Goal: Task Accomplishment & Management: Manage account settings

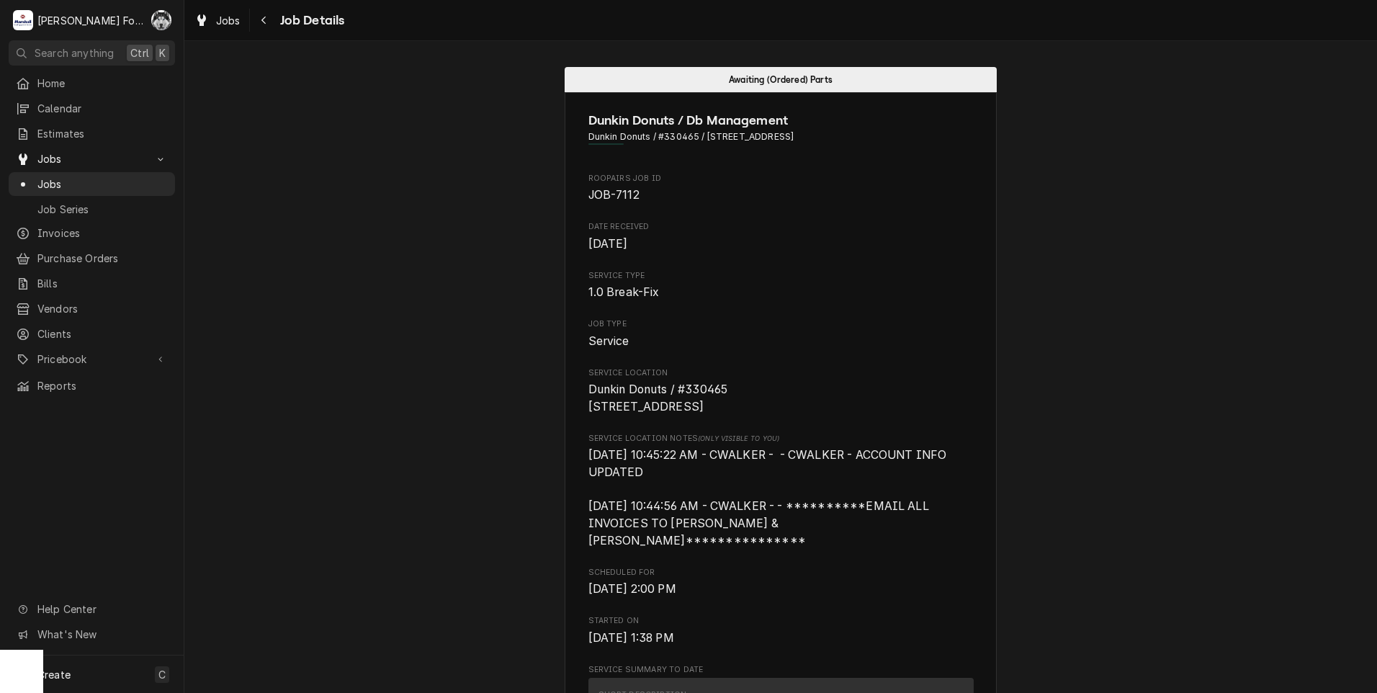
scroll to position [2158, 0]
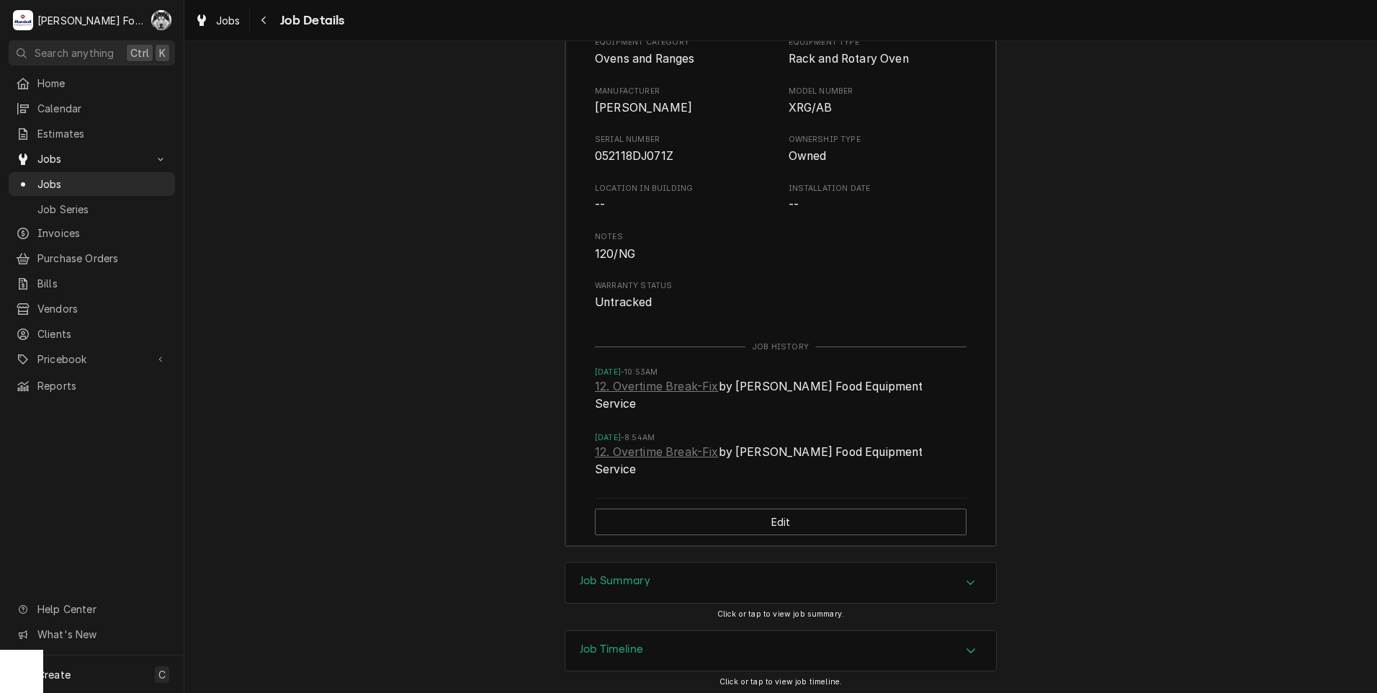
click at [1144, 93] on div "Bagel Oven Equipment Category Ovens and Ranges Equipment Type Rack and Rotary O…" at bounding box center [780, 271] width 1193 height 582
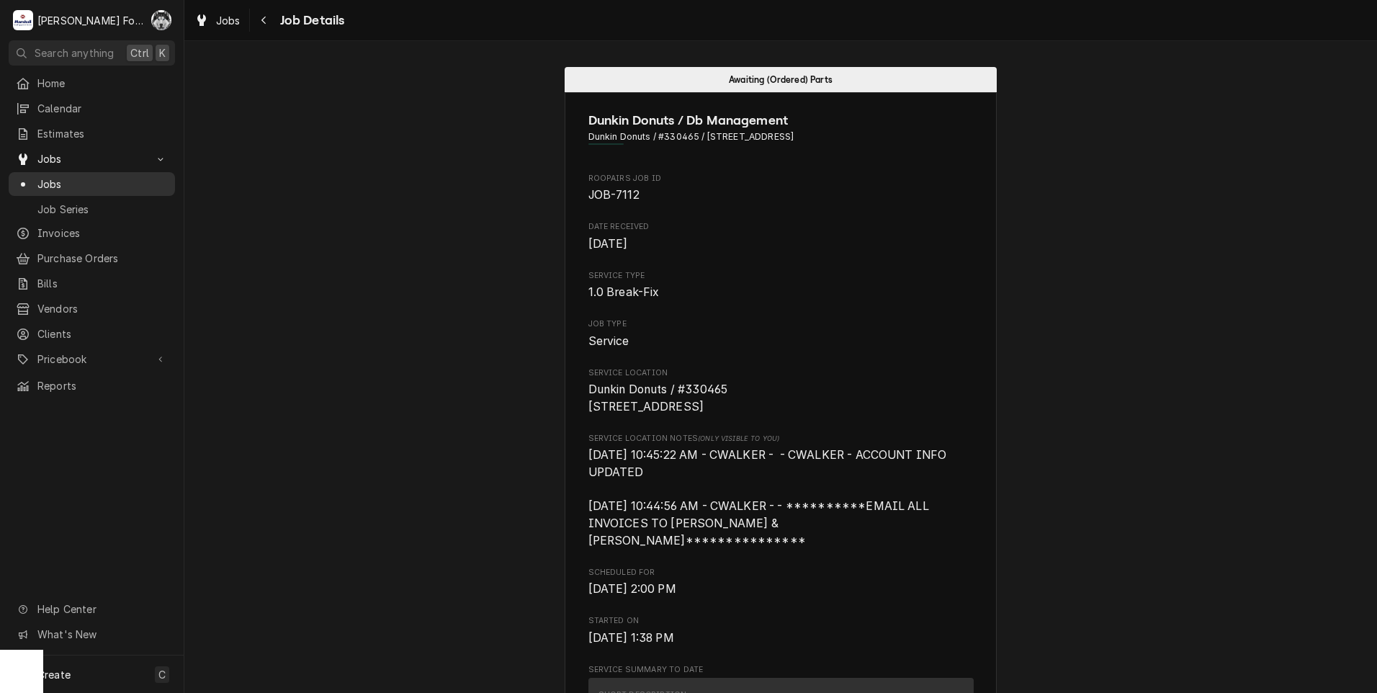
click at [49, 180] on span "Jobs" at bounding box center [102, 183] width 130 height 15
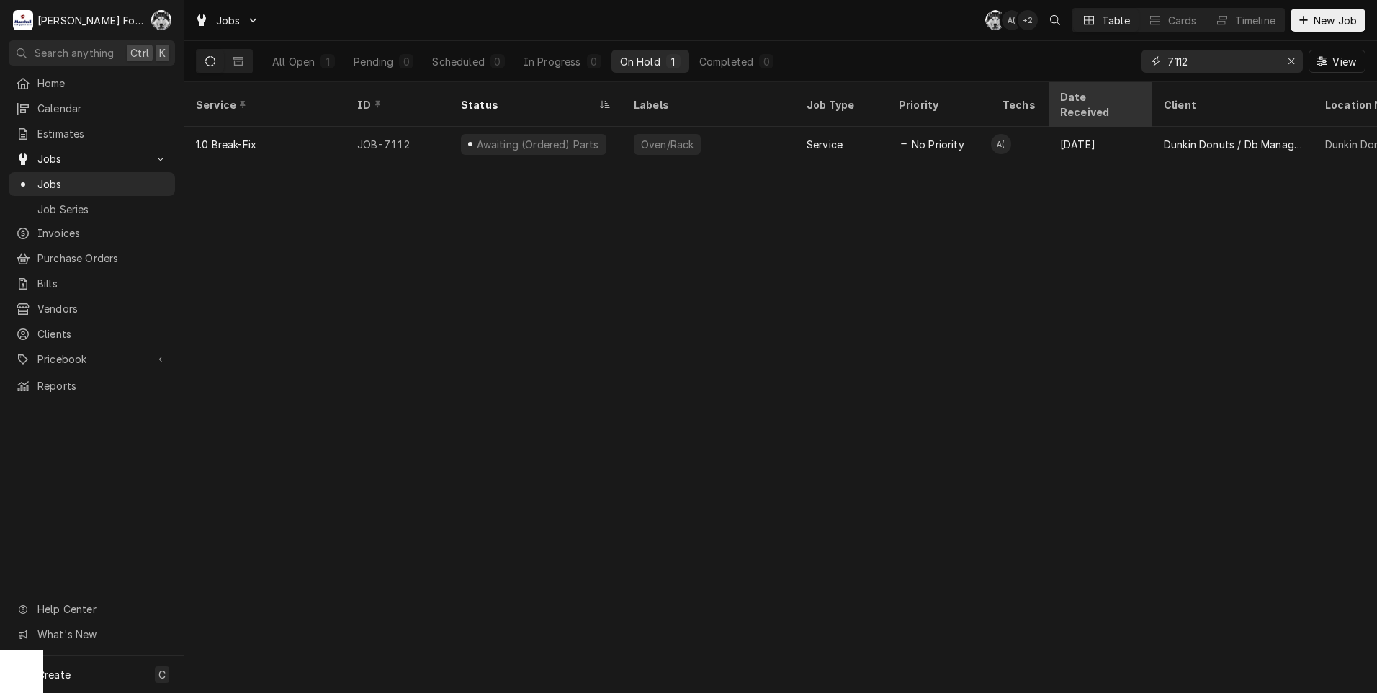
drag, startPoint x: 1190, startPoint y: 75, endPoint x: 1135, endPoint y: 86, distance: 55.8
click at [1151, 78] on div "7112 View" at bounding box center [1254, 61] width 224 height 40
type input "YOUR"
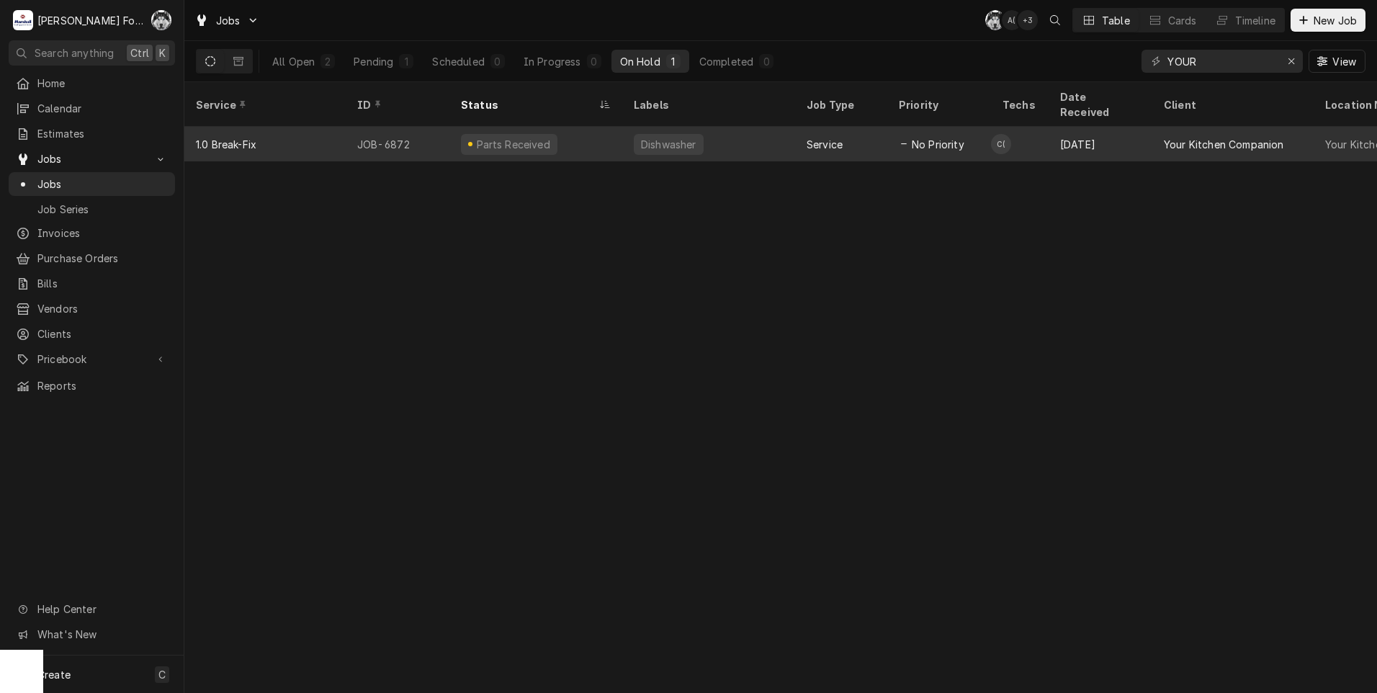
click at [636, 134] on div "Dishwasher" at bounding box center [669, 144] width 70 height 21
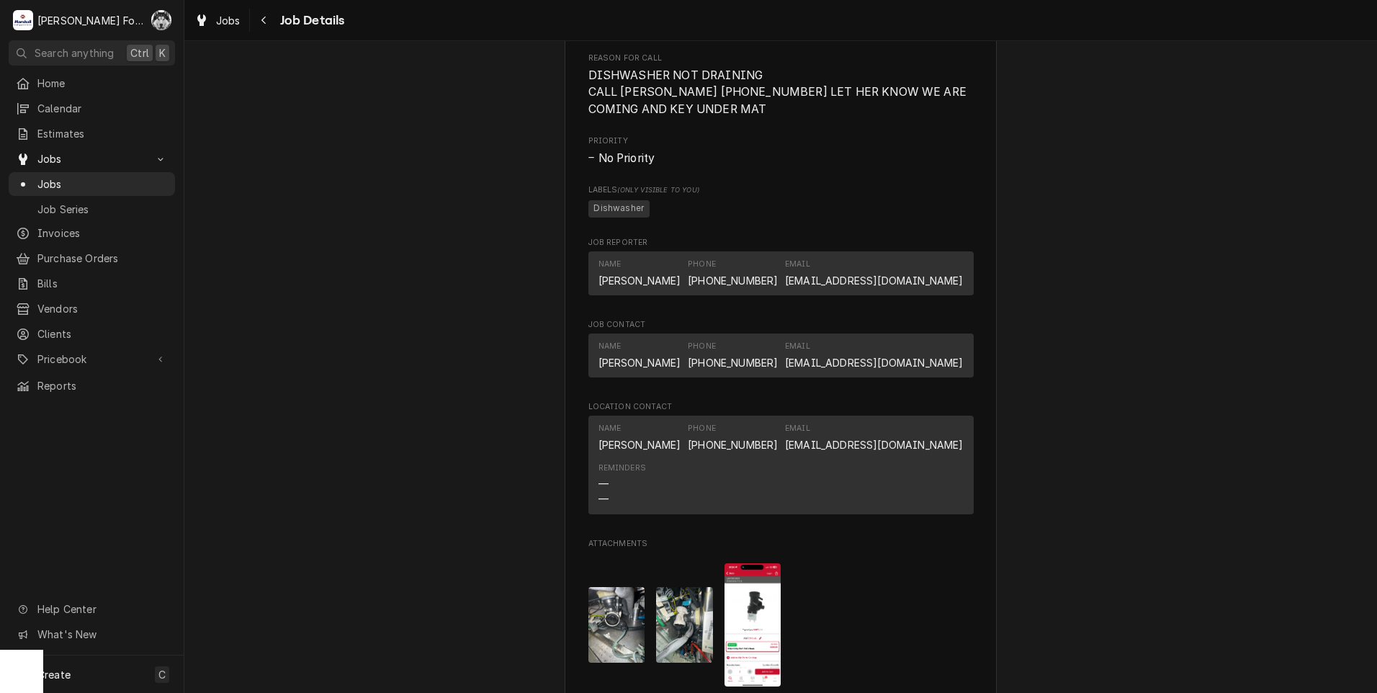
scroll to position [1880, 0]
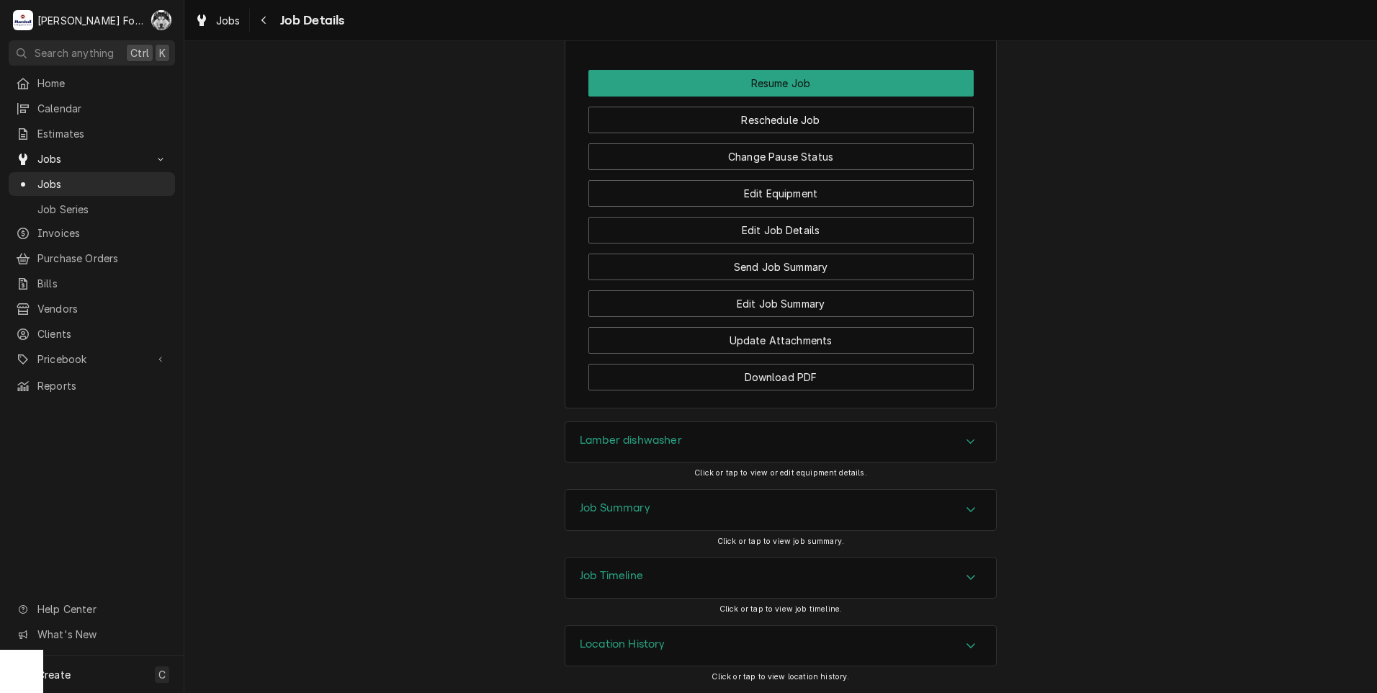
click at [660, 437] on h3 "Lamber dishwasher" at bounding box center [631, 441] width 102 height 14
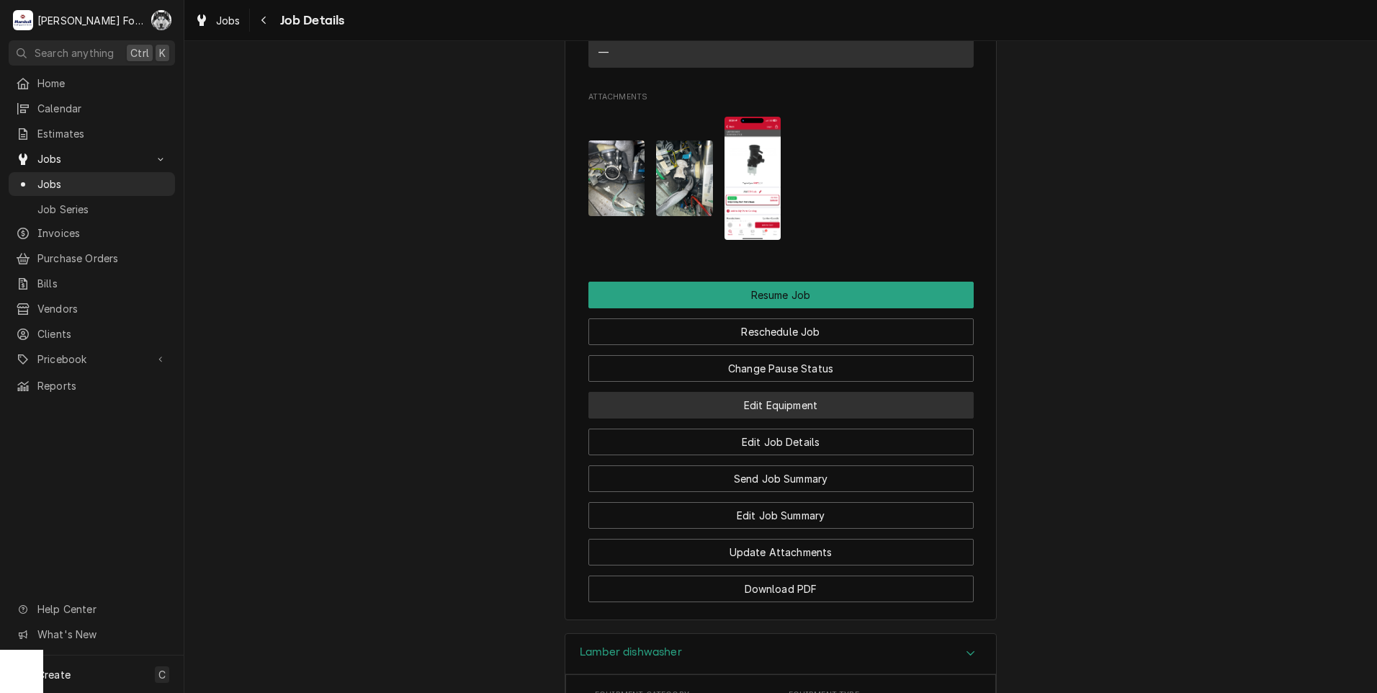
scroll to position [1680, 0]
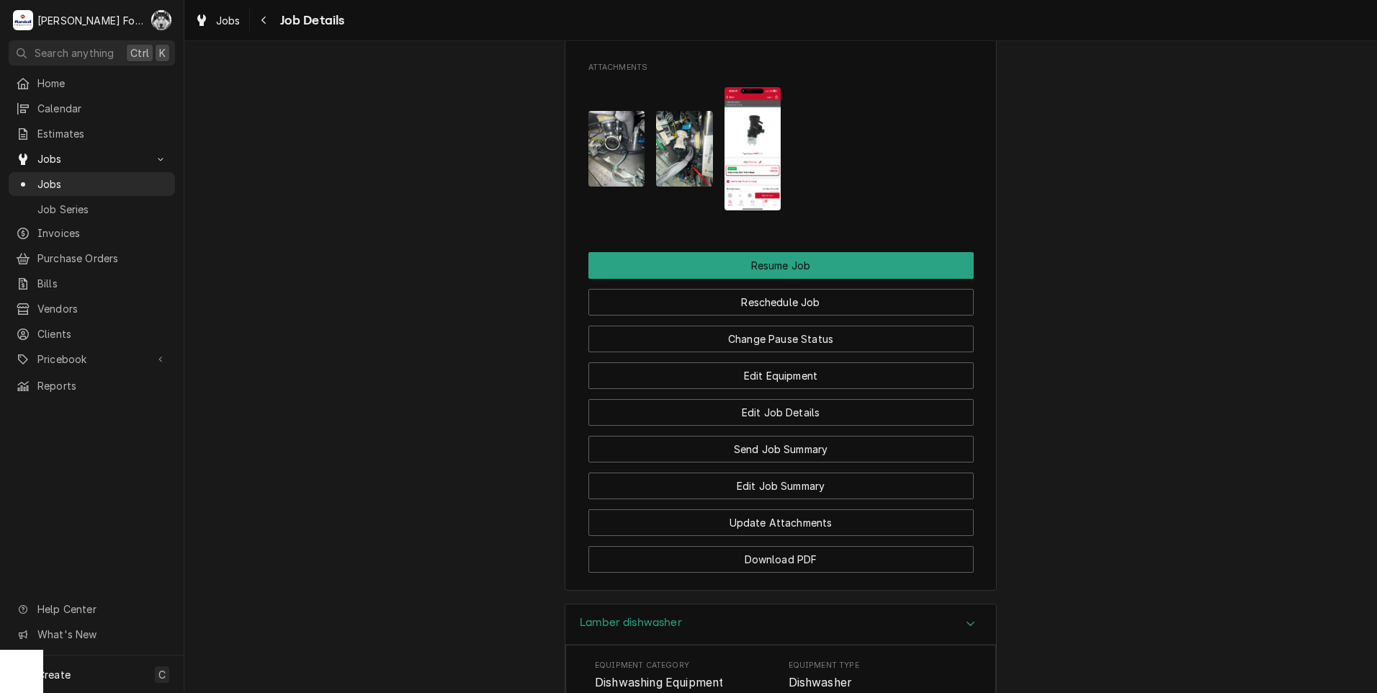
click at [758, 164] on img "Attachments" at bounding box center [753, 148] width 57 height 123
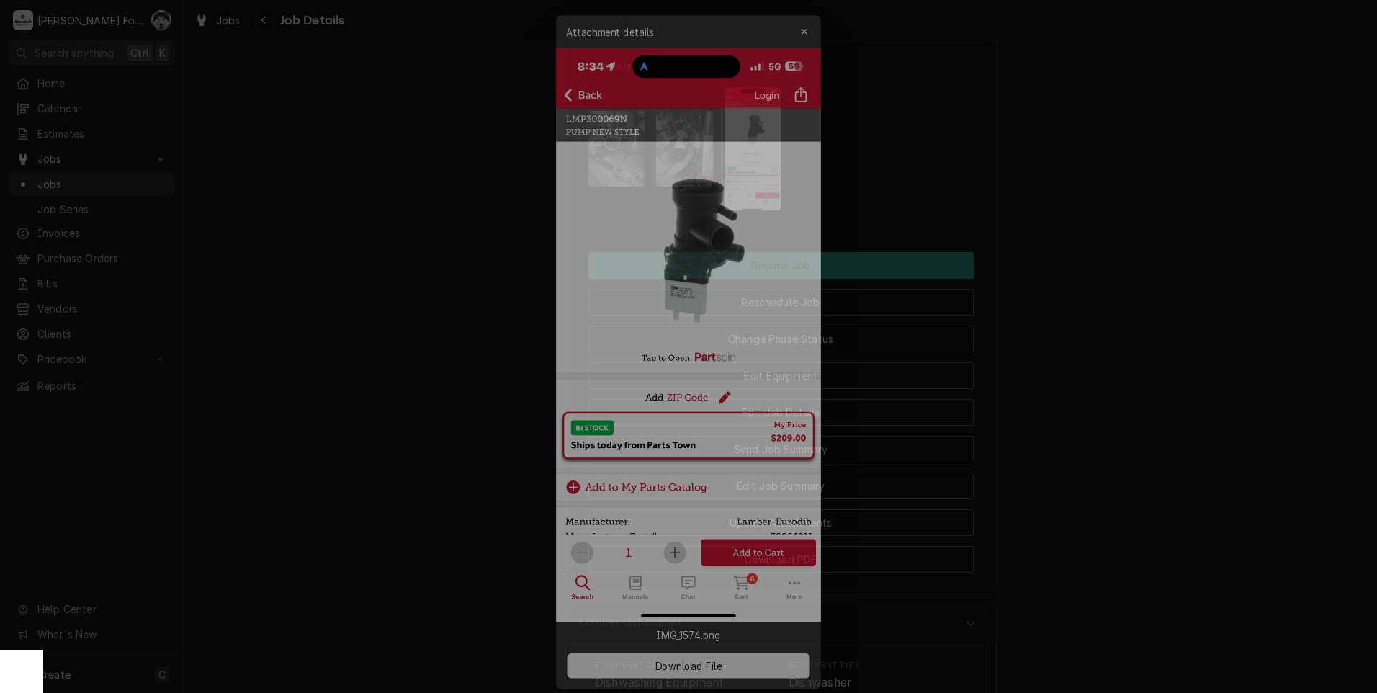
click at [390, 205] on div at bounding box center [688, 346] width 1377 height 693
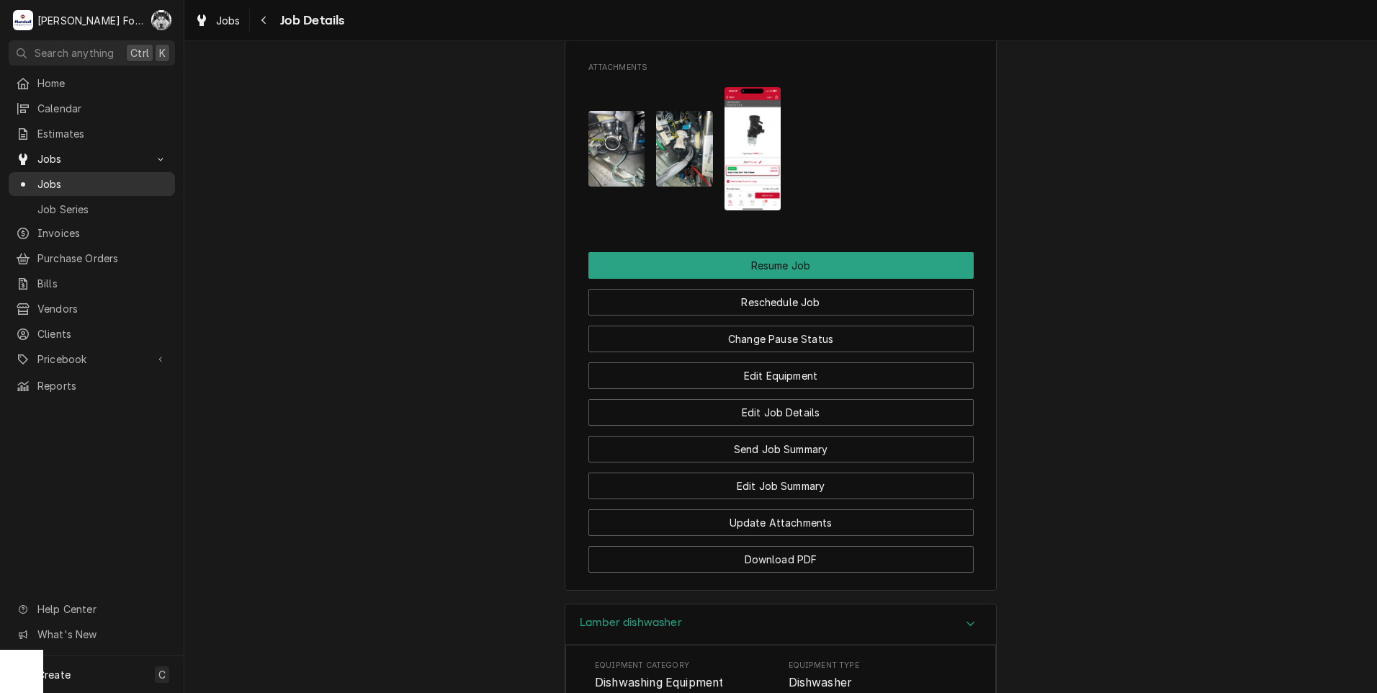
click at [44, 176] on span "Jobs" at bounding box center [102, 183] width 130 height 15
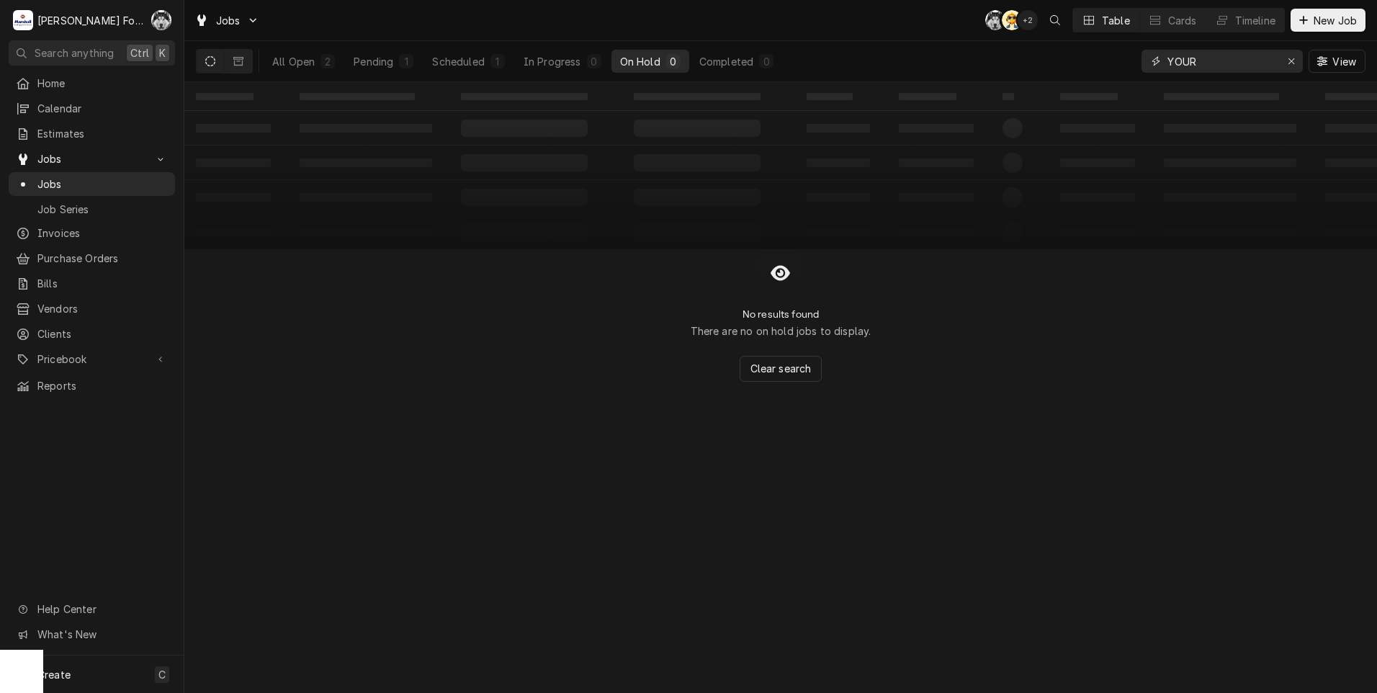
drag, startPoint x: 1210, startPoint y: 62, endPoint x: 1132, endPoint y: 75, distance: 78.9
click at [1132, 75] on div "All Open 2 Pending 1 Scheduled 1 In Progress 0 On Hold 0 Completed 0 YOUR View" at bounding box center [781, 61] width 1170 height 40
type input "7275"
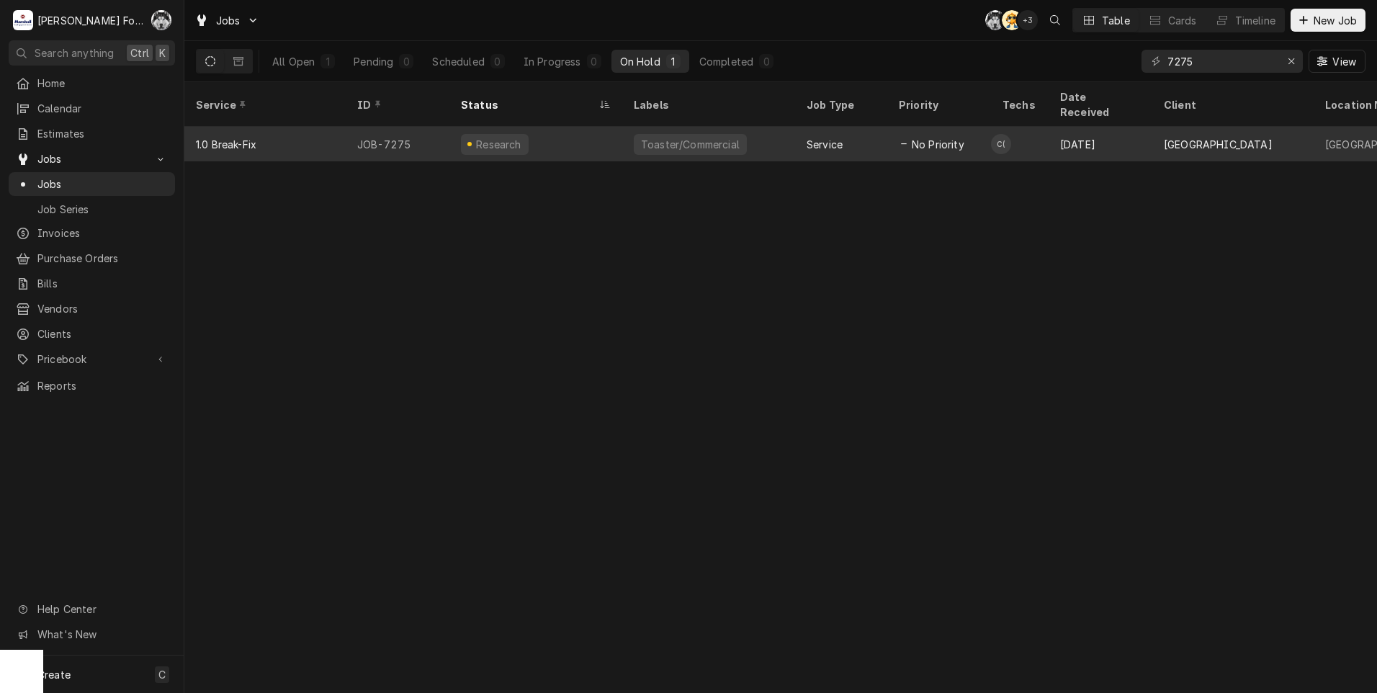
click at [646, 137] on div "Toaster/Commercial" at bounding box center [691, 144] width 102 height 15
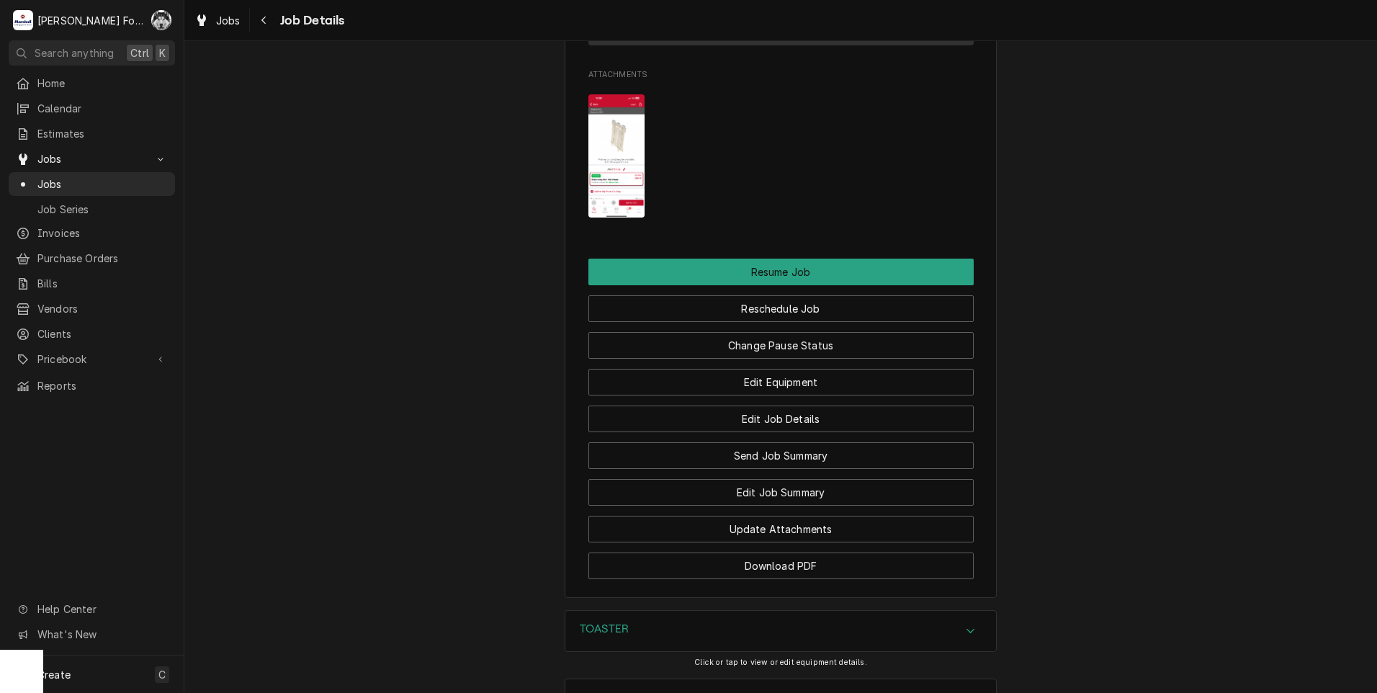
scroll to position [4017, 0]
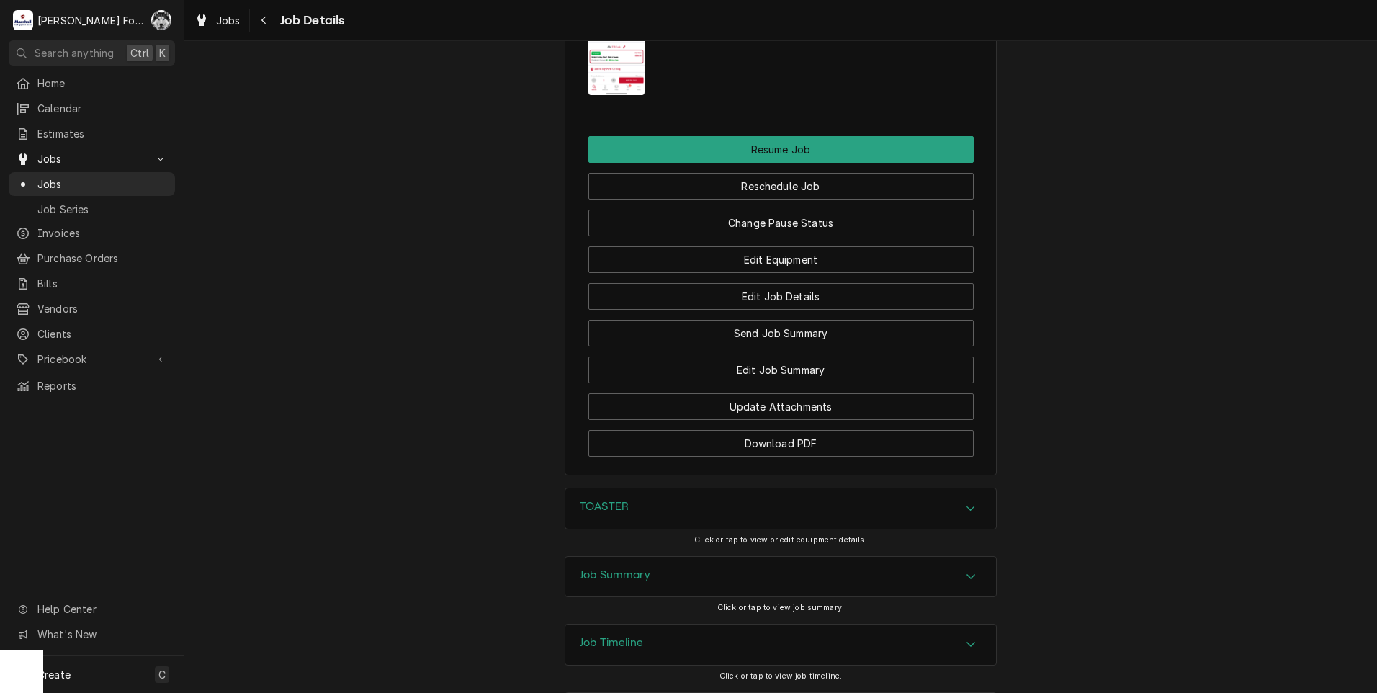
click at [657, 488] on div "TOASTER" at bounding box center [780, 508] width 431 height 40
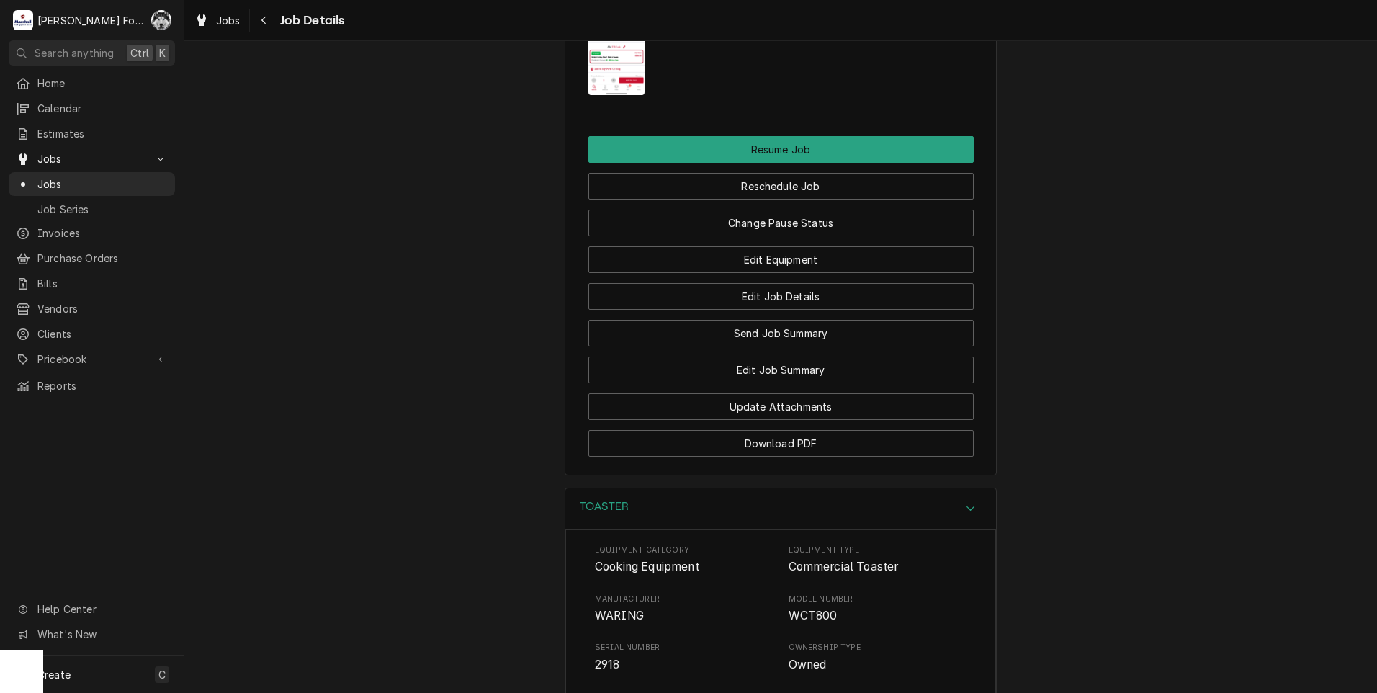
scroll to position [4447, 0]
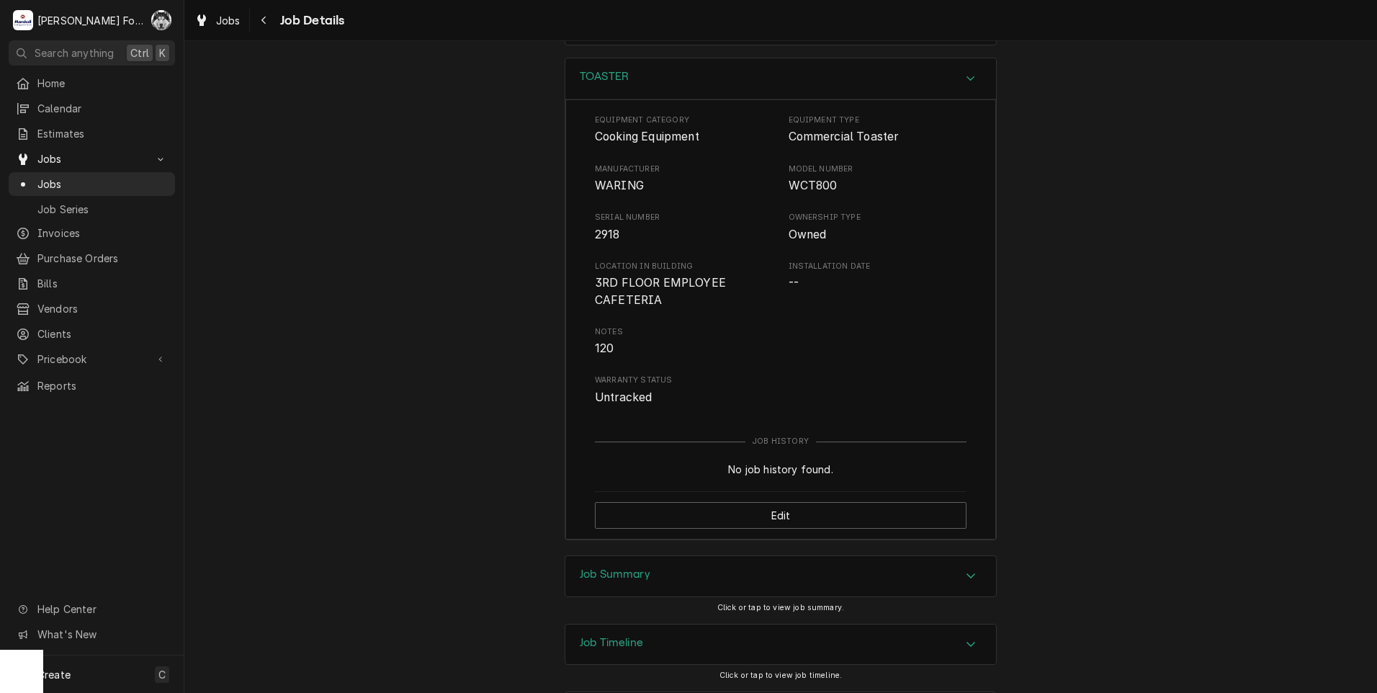
click at [670, 556] on div "Job Summary" at bounding box center [780, 576] width 431 height 40
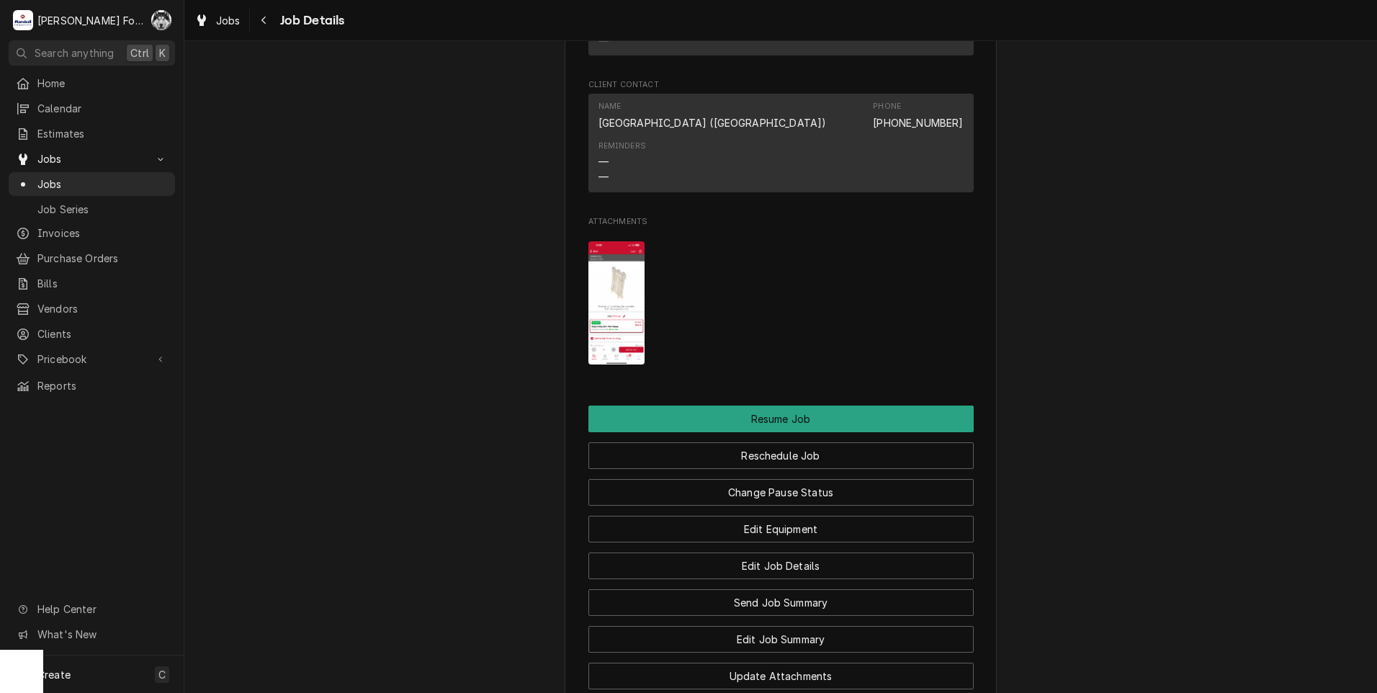
scroll to position [3726, 0]
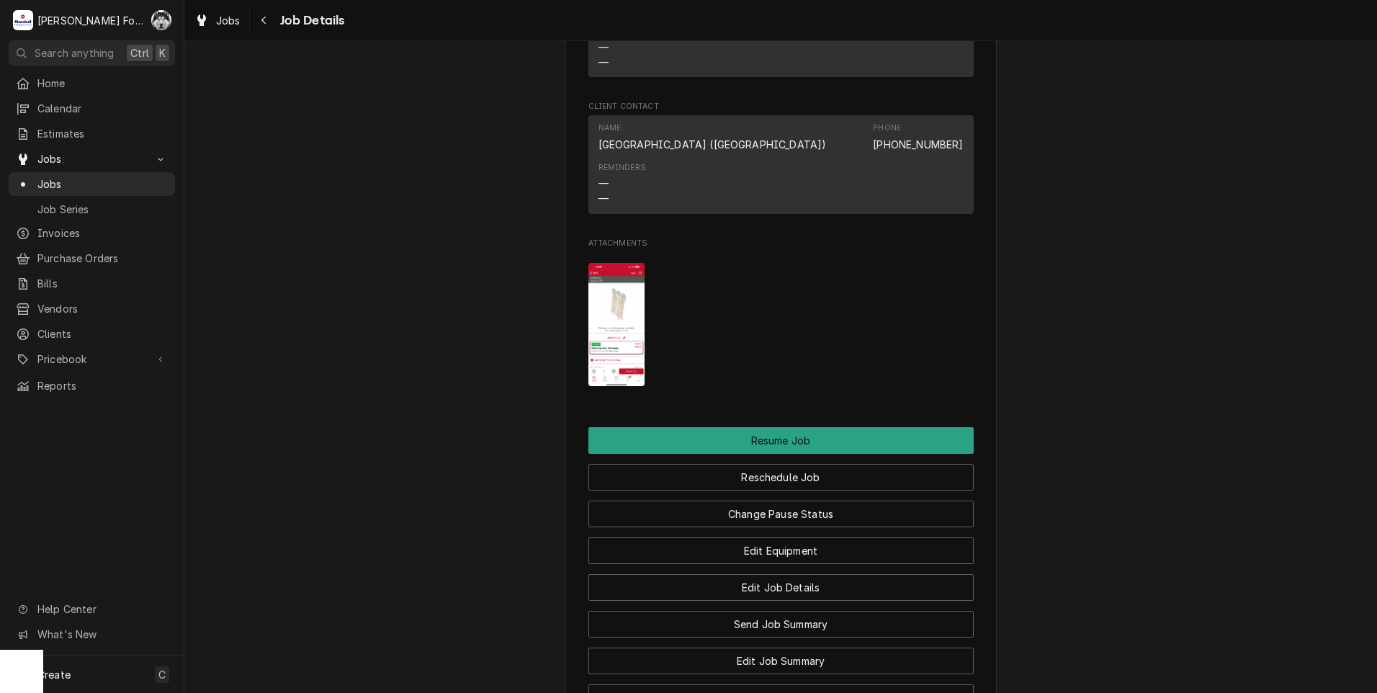
click at [616, 263] on img "Attachments" at bounding box center [616, 324] width 57 height 123
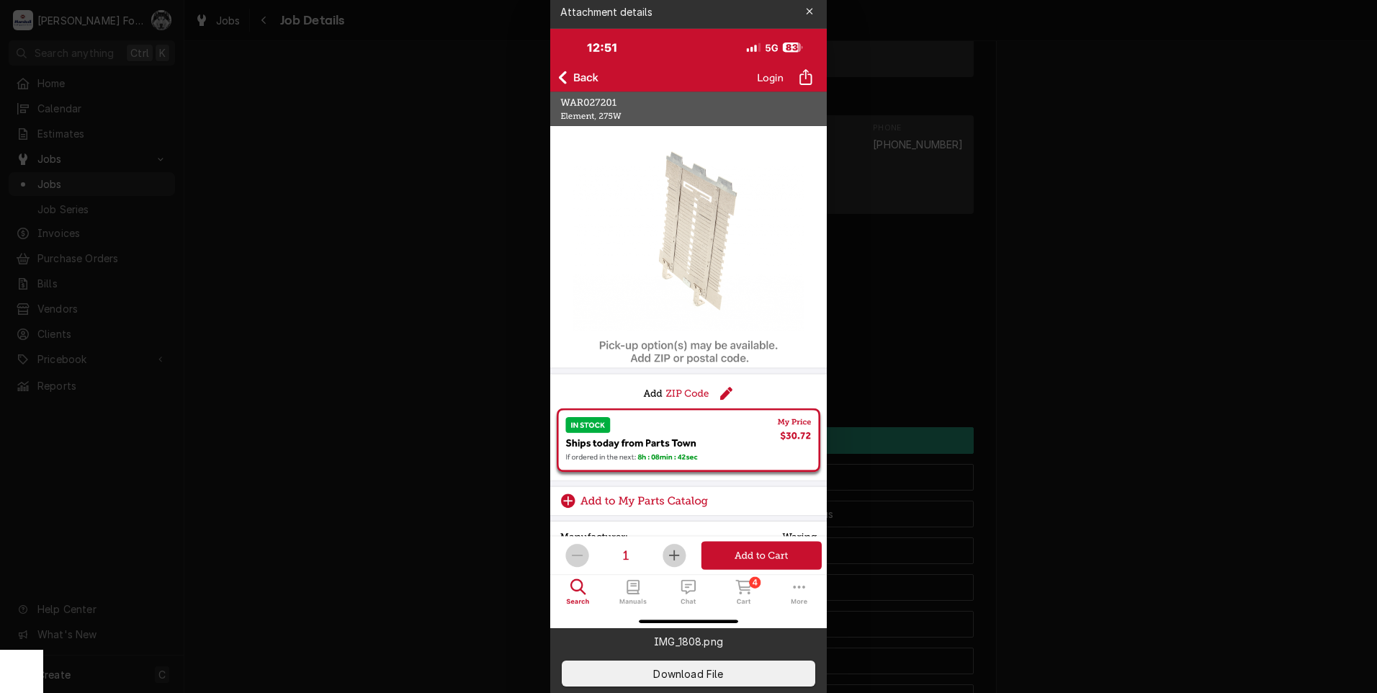
click at [498, 444] on div at bounding box center [688, 346] width 1377 height 693
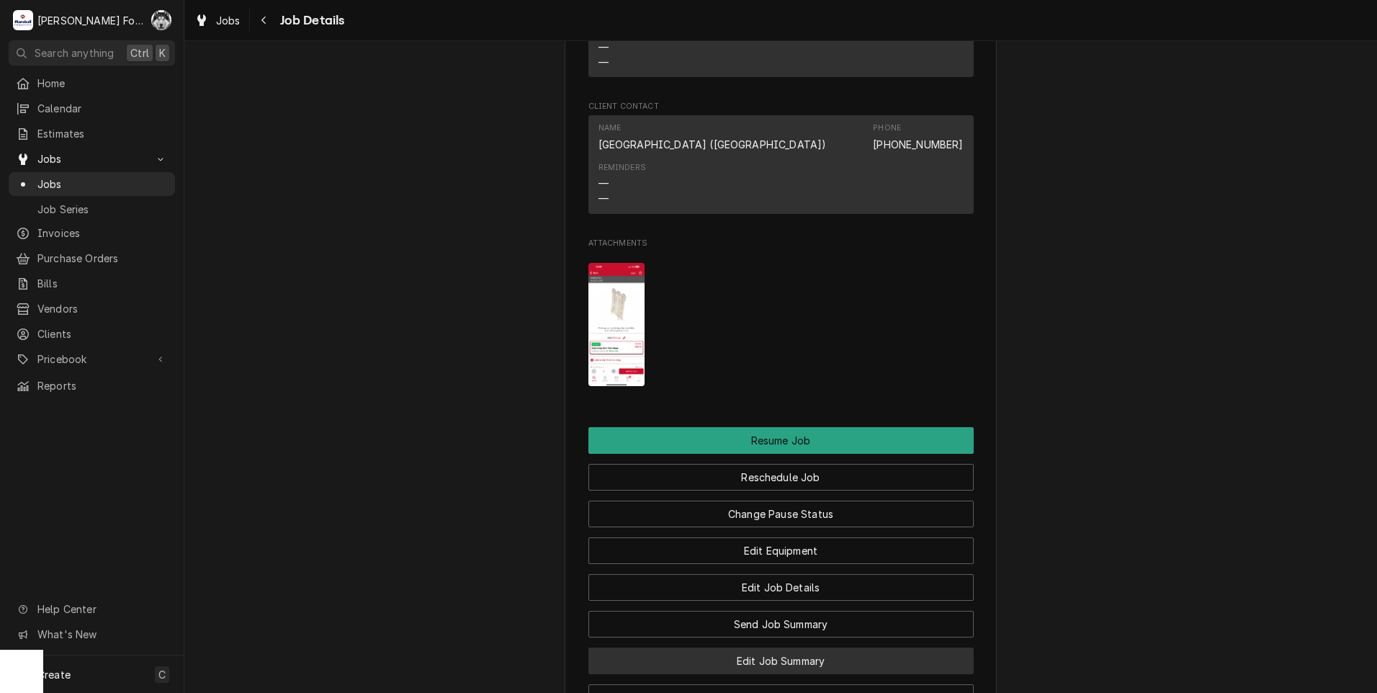
click at [737, 647] on button "Edit Job Summary" at bounding box center [780, 660] width 385 height 27
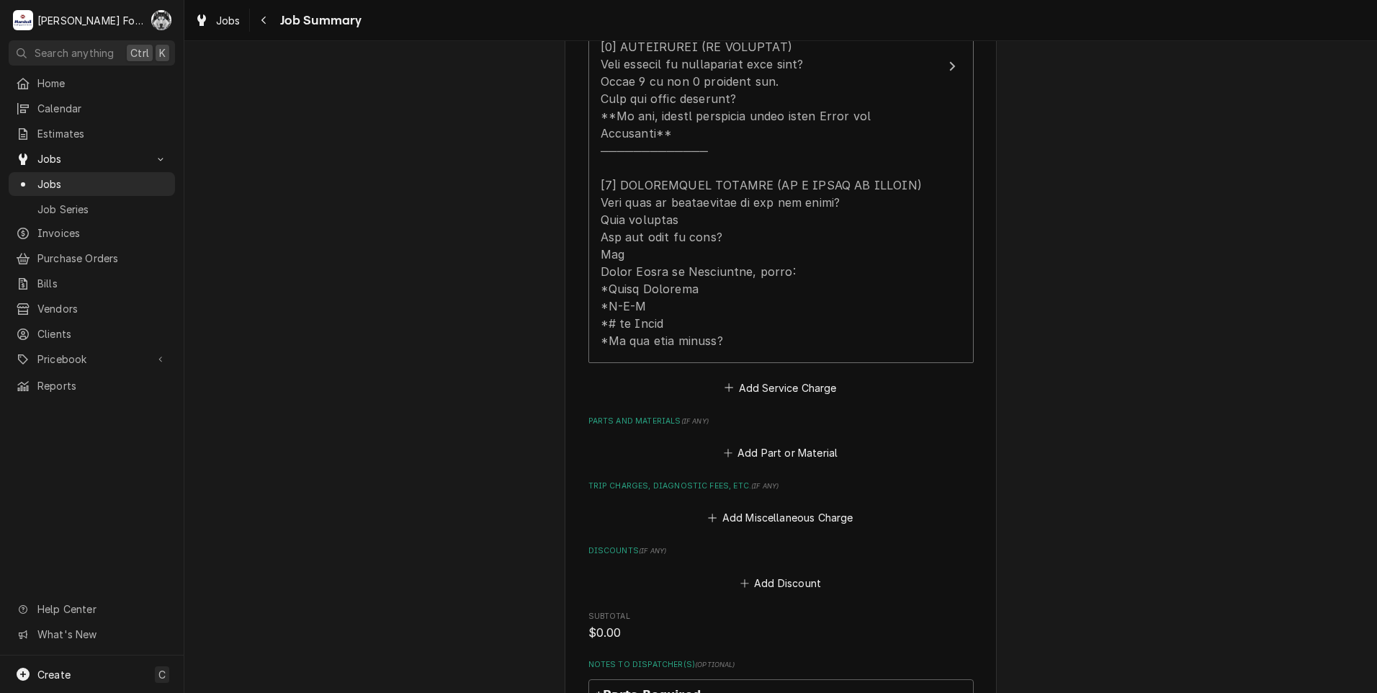
scroll to position [720, 0]
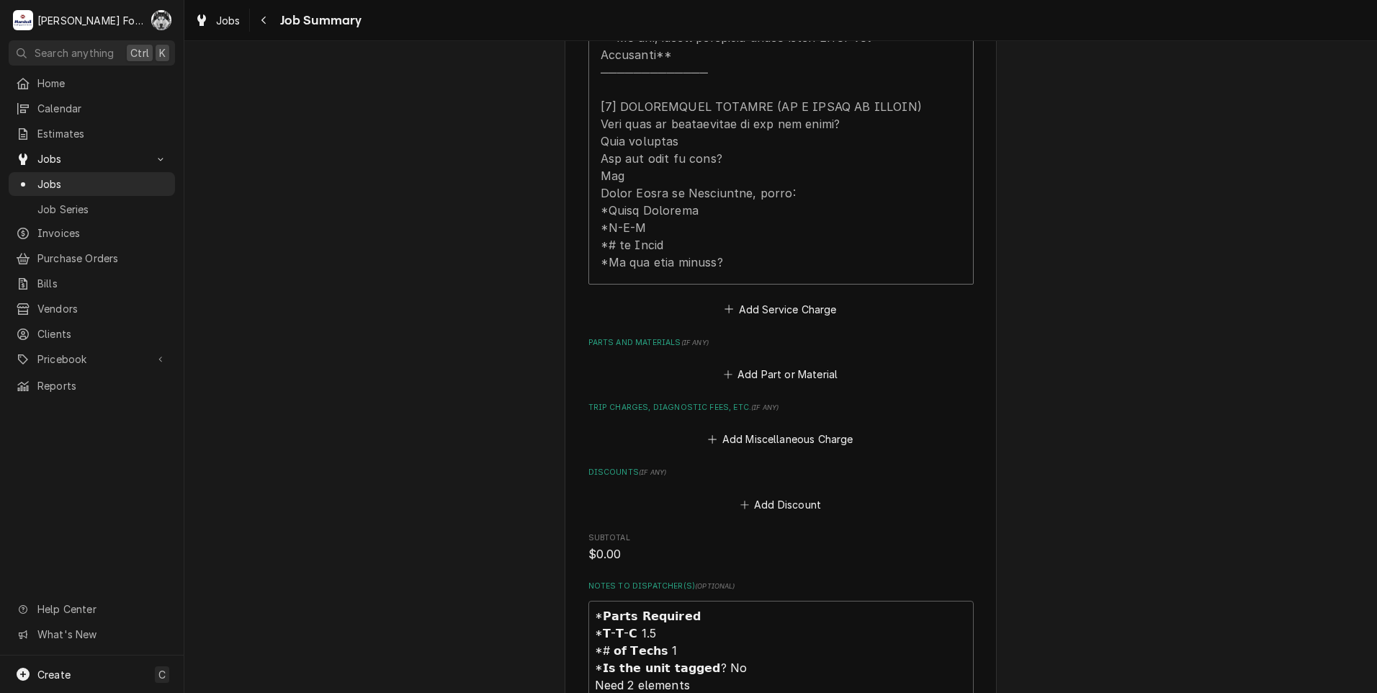
click at [779, 367] on div "Please provide a summary of the work you've done, the parts and materials you u…" at bounding box center [780, 179] width 385 height 1500
click at [779, 364] on button "Add Part or Material" at bounding box center [780, 374] width 119 height 20
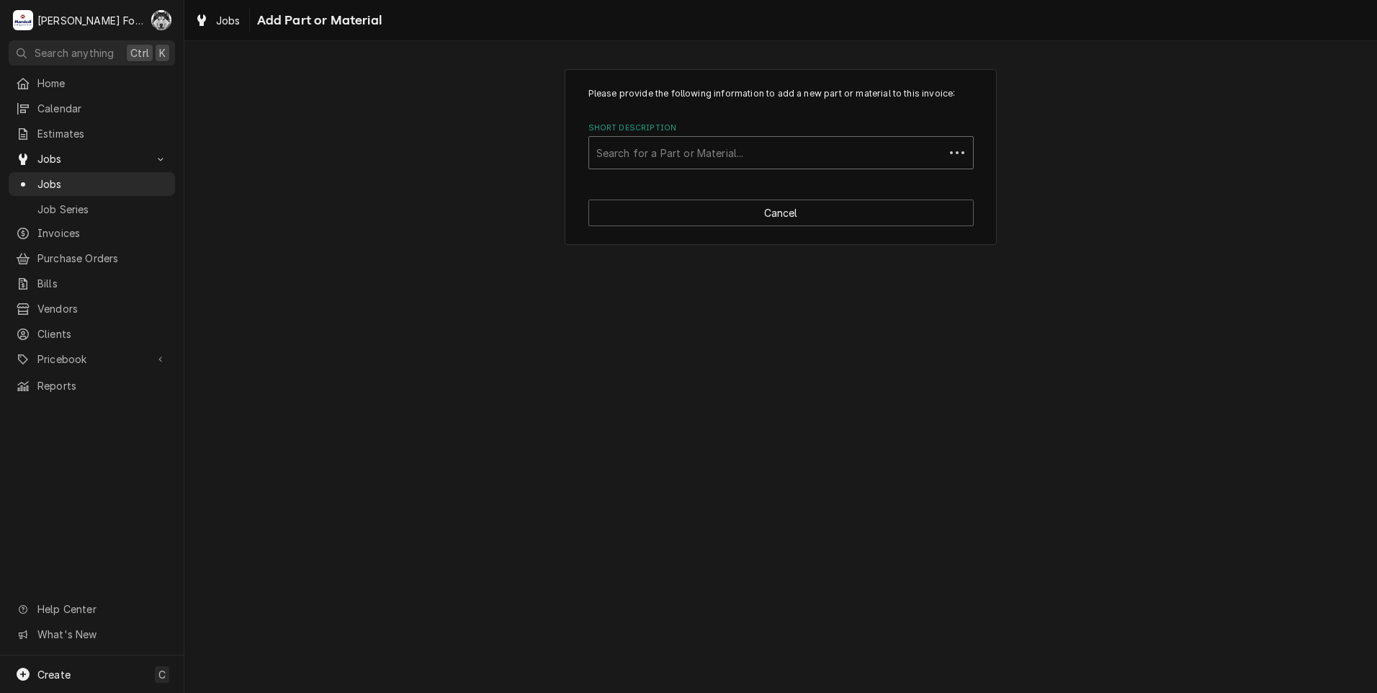
click at [759, 158] on div "Short Description" at bounding box center [766, 153] width 341 height 26
type input "027201"
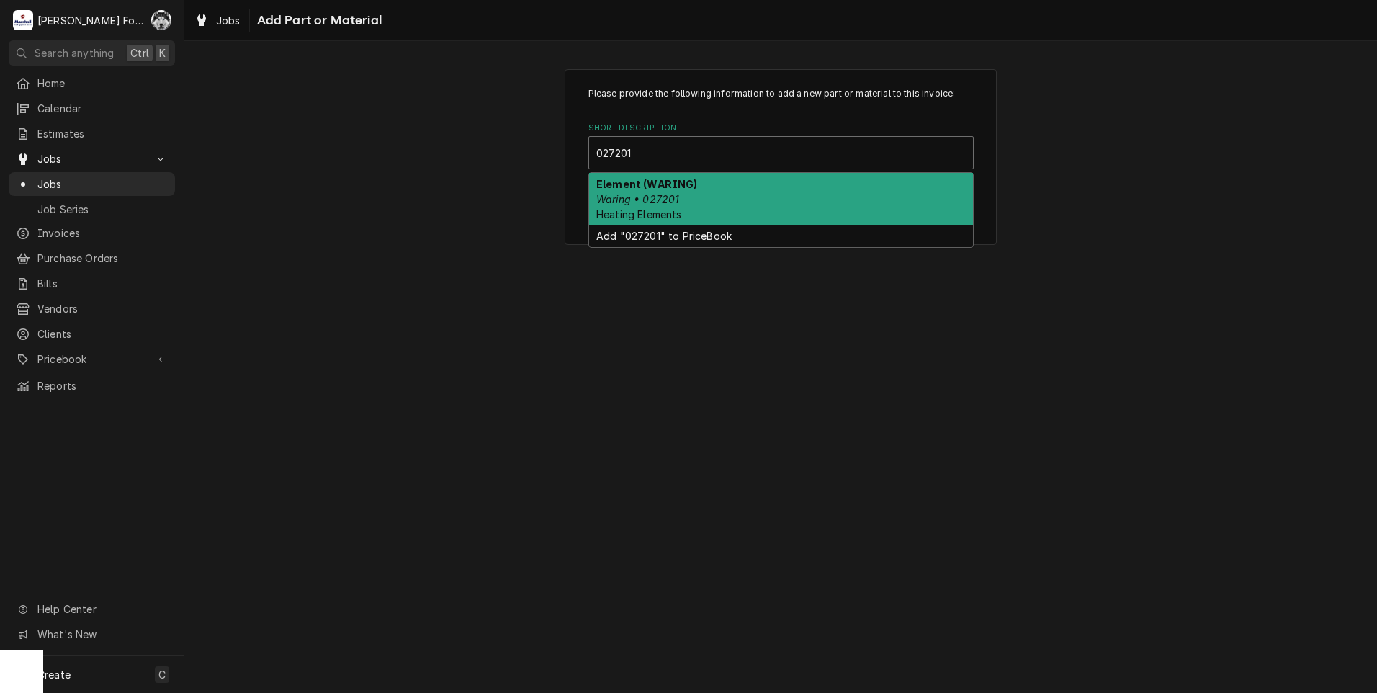
click at [662, 206] on div "Element (WARING) Waring • 027201 Heating Elements" at bounding box center [781, 199] width 384 height 53
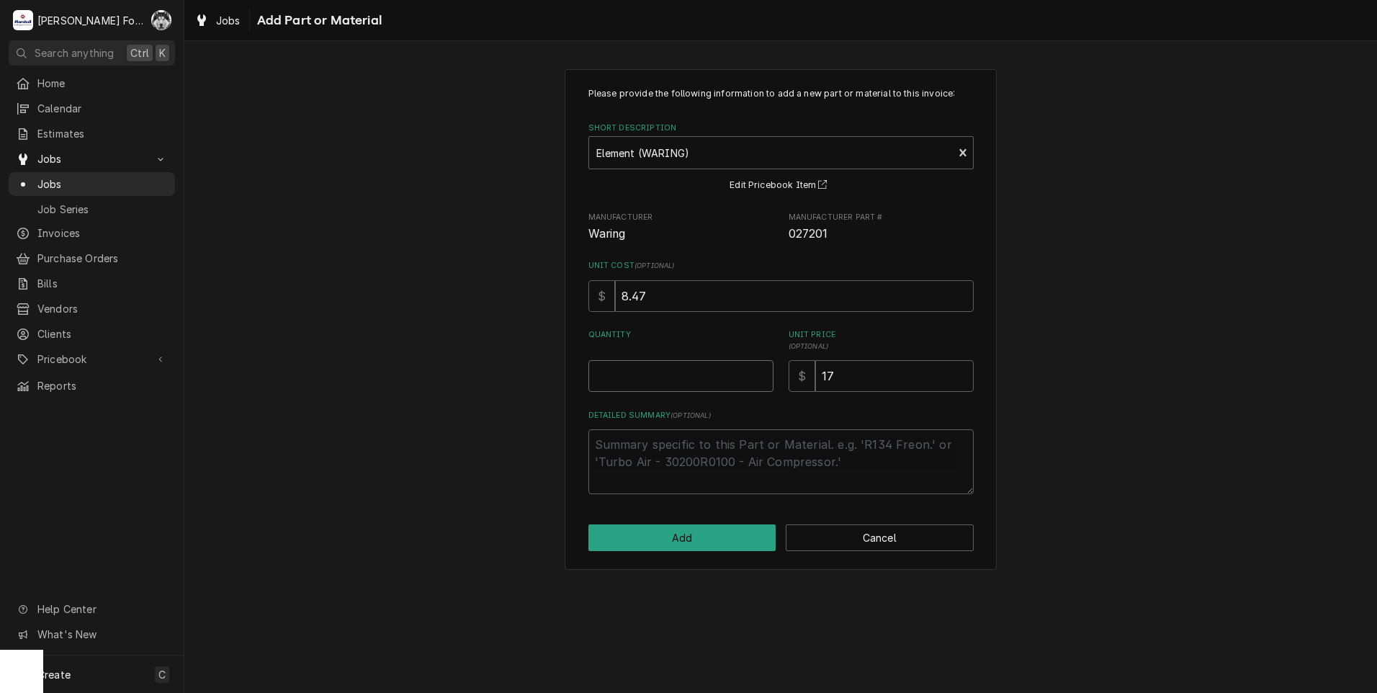
type textarea "x"
type input "0.5"
click at [761, 372] on input "0.5" at bounding box center [680, 376] width 185 height 32
type textarea "x"
type input "1"
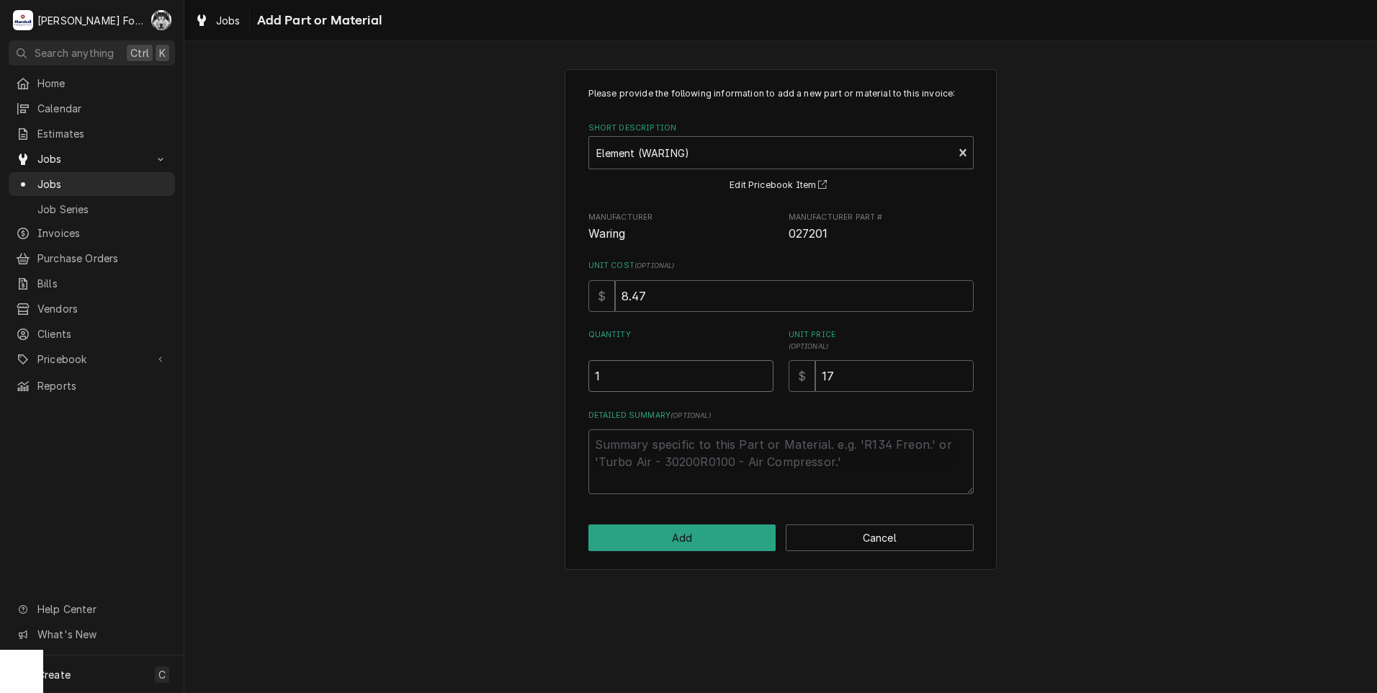
click at [761, 372] on input "1" at bounding box center [680, 376] width 185 height 32
type textarea "x"
type input "0.5"
click at [762, 376] on input "0.5" at bounding box center [680, 376] width 185 height 32
type textarea "x"
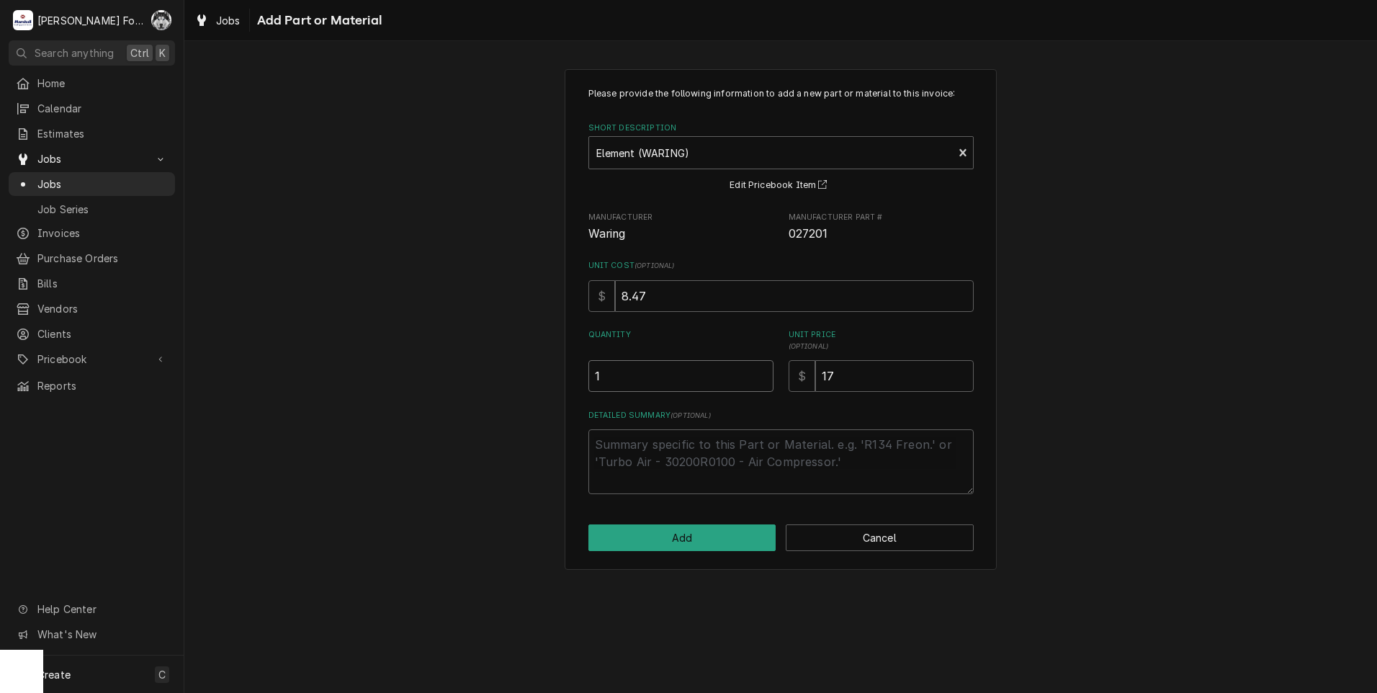
type input "1"
click at [763, 372] on input "1" at bounding box center [680, 376] width 185 height 32
type textarea "x"
type input "1.5"
click at [763, 372] on input "1.5" at bounding box center [680, 376] width 185 height 32
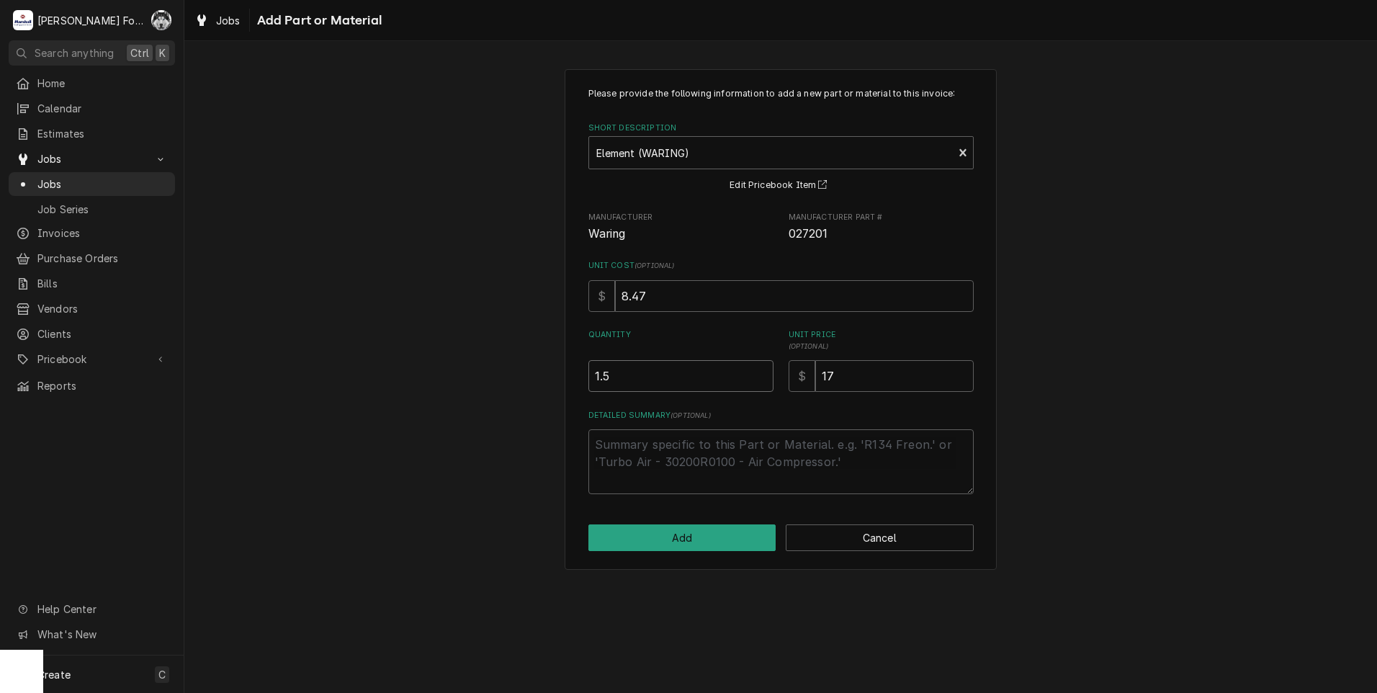
type textarea "x"
type input "2"
click at [763, 372] on input "2" at bounding box center [680, 376] width 185 height 32
drag, startPoint x: 850, startPoint y: 382, endPoint x: 722, endPoint y: 400, distance: 128.7
click at [727, 398] on div "Please provide the following information to add a new part or material to this …" at bounding box center [780, 290] width 385 height 407
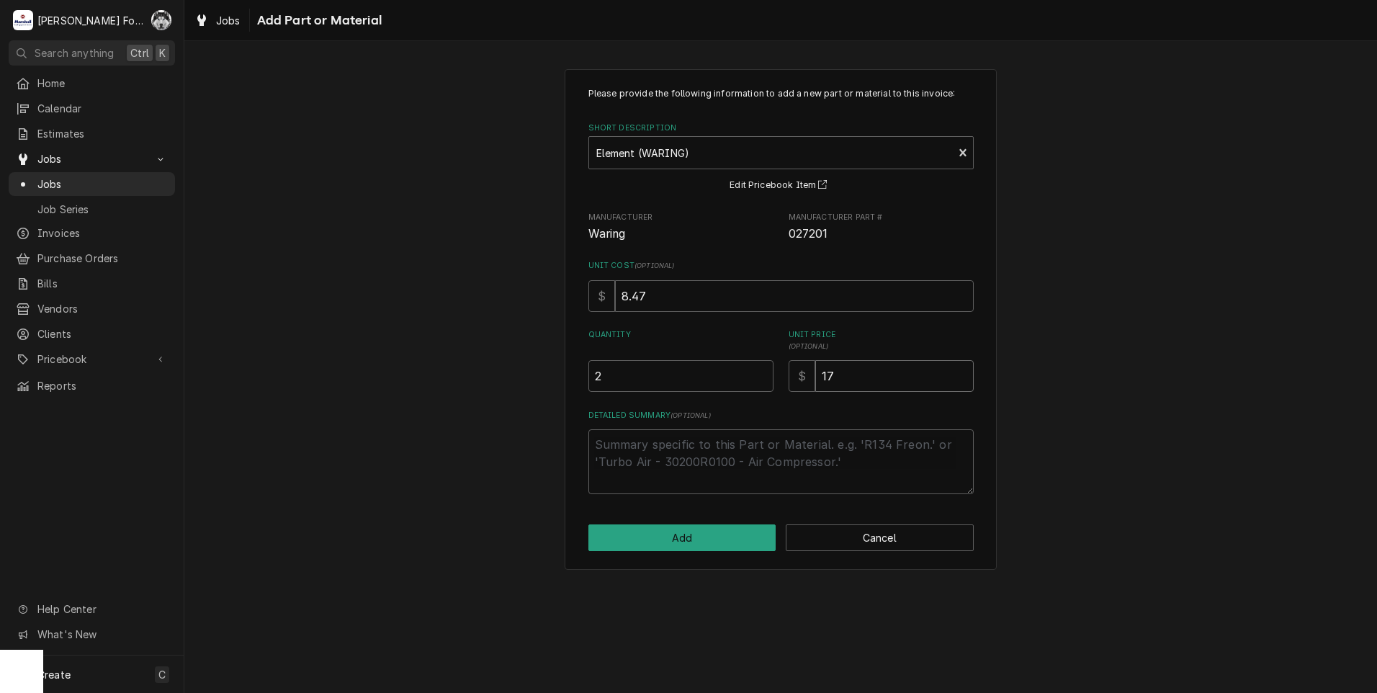
type textarea "x"
type input "3"
type textarea "x"
type input "31"
click at [696, 542] on button "Add" at bounding box center [682, 537] width 188 height 27
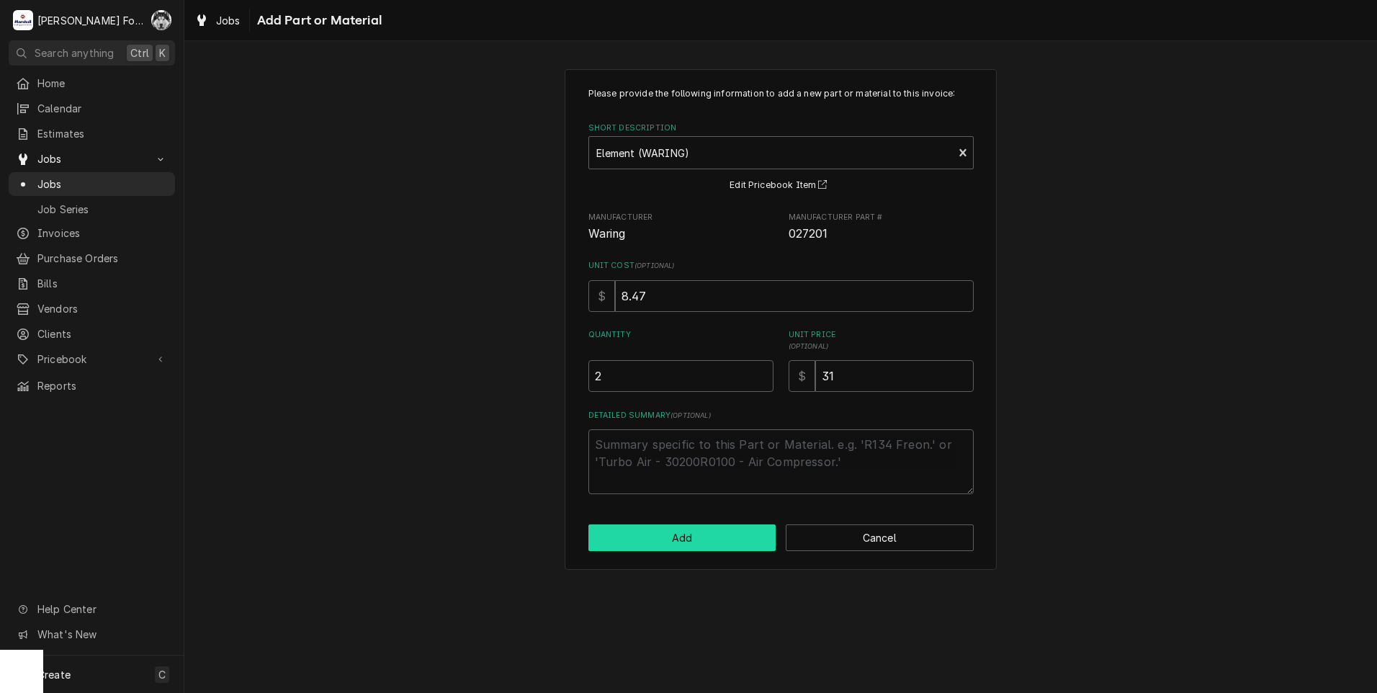
type textarea "x"
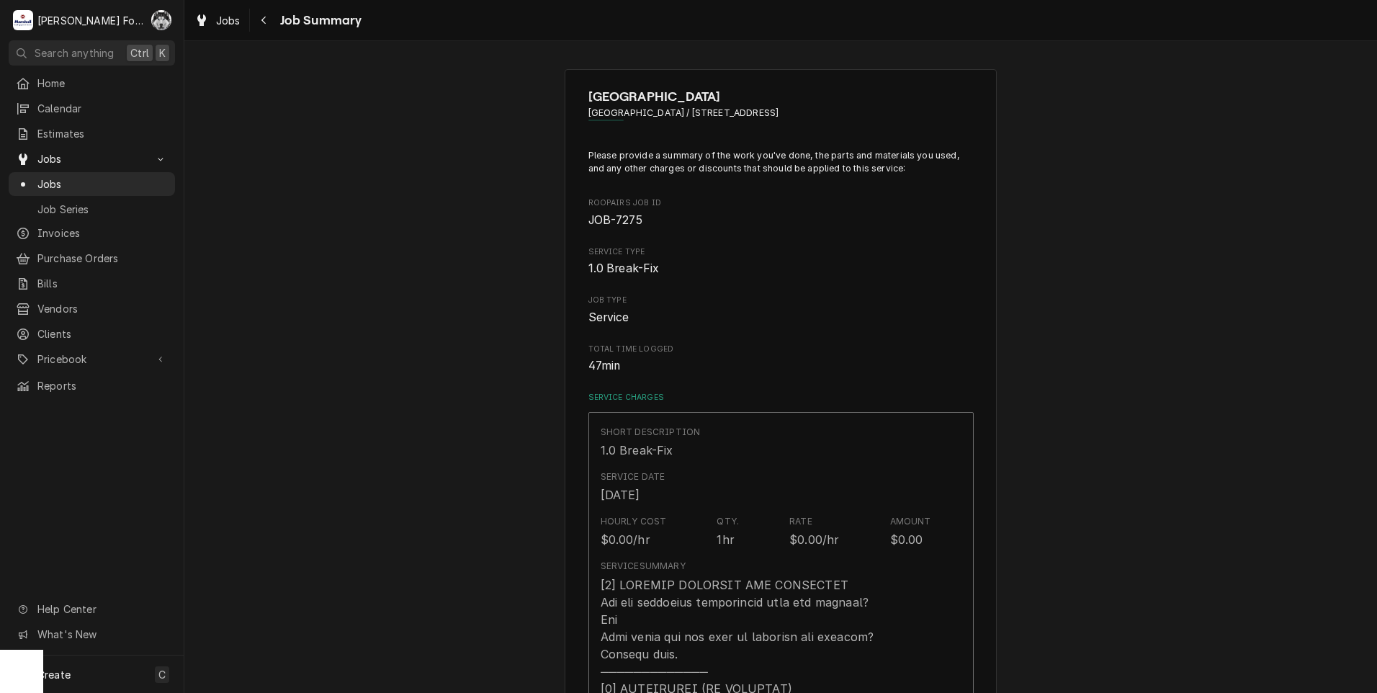
scroll to position [720, 0]
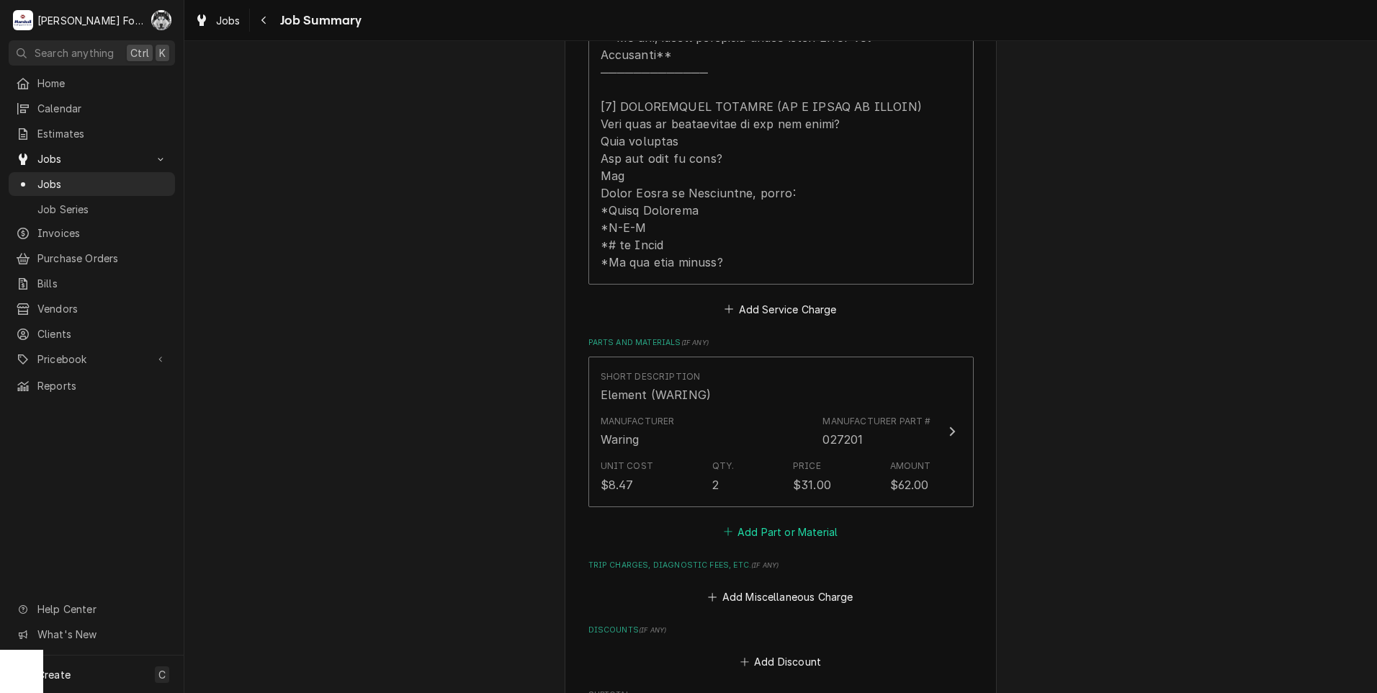
click at [791, 521] on button "Add Part or Material" at bounding box center [780, 531] width 119 height 20
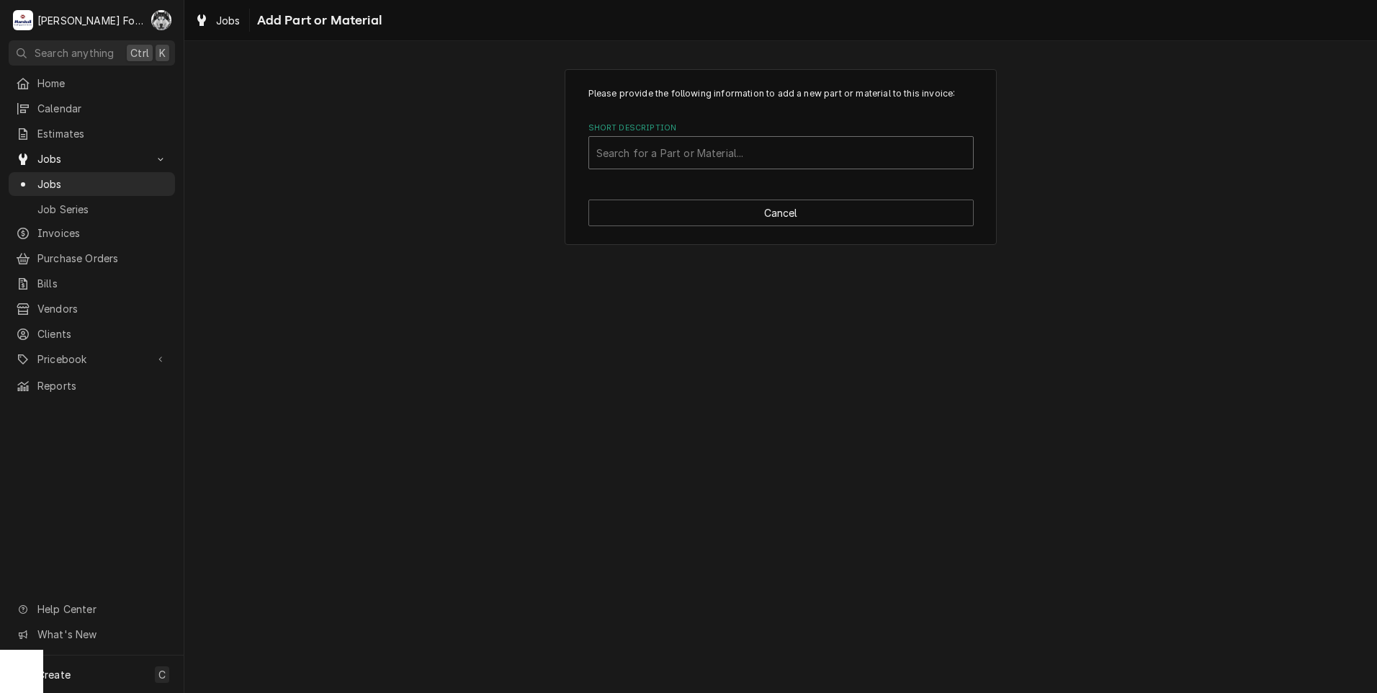
click at [775, 160] on div "Short Description" at bounding box center [780, 153] width 369 height 26
type input "ssdt"
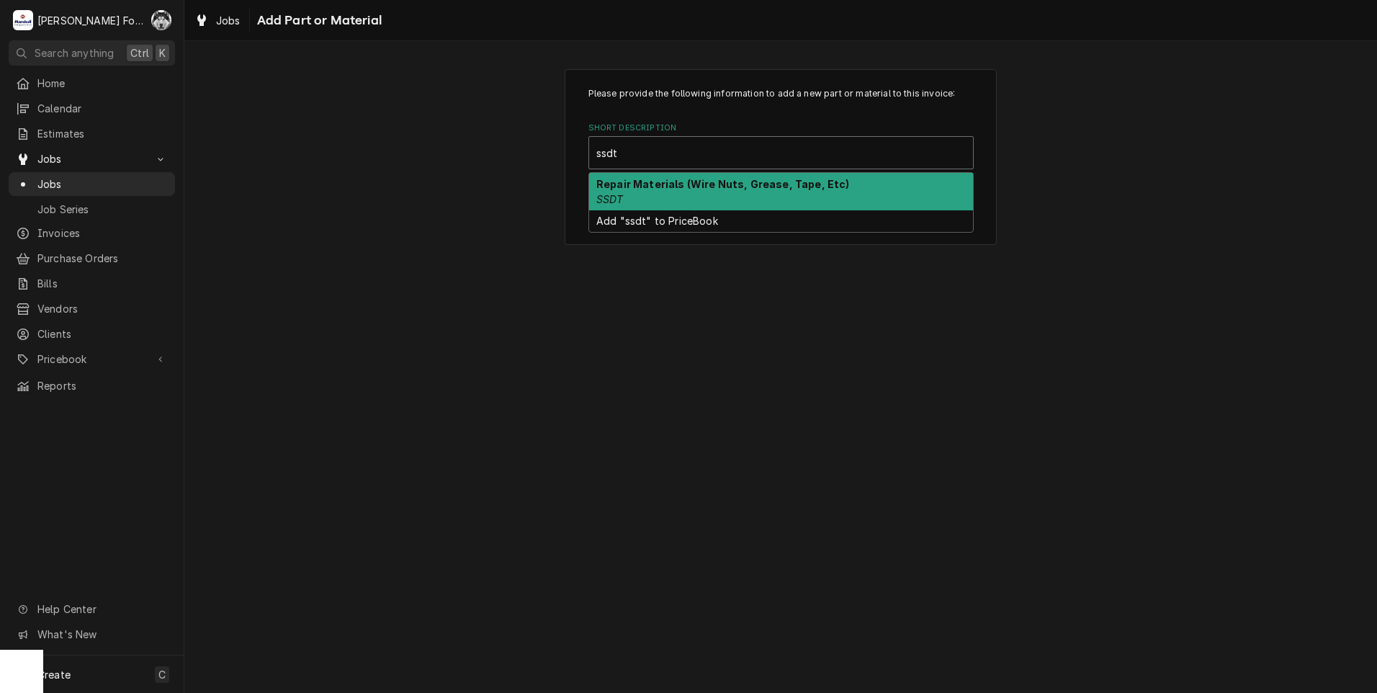
click at [694, 200] on div "Repair Materials (Wire Nuts, Grease, Tape, Etc) SSDT" at bounding box center [781, 191] width 384 height 37
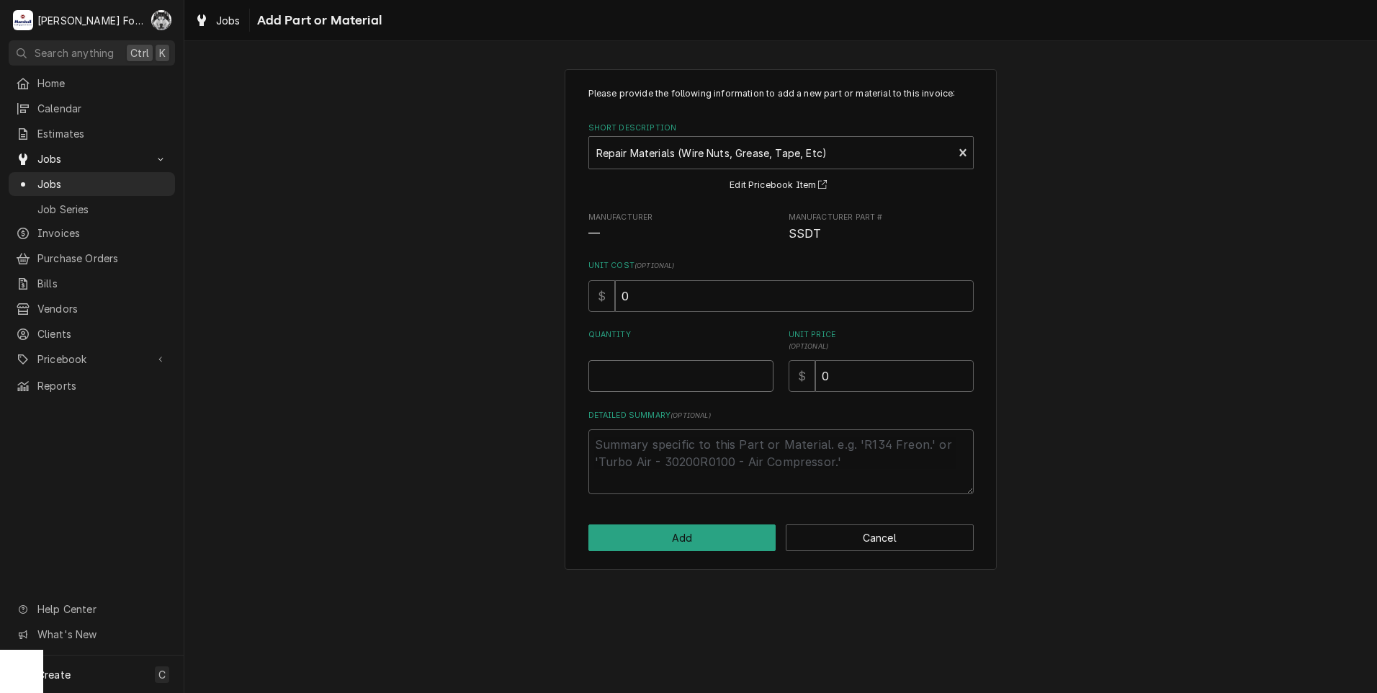
type textarea "x"
type input "0.5"
click at [763, 372] on input "0.5" at bounding box center [680, 376] width 185 height 32
type textarea "x"
type input "1"
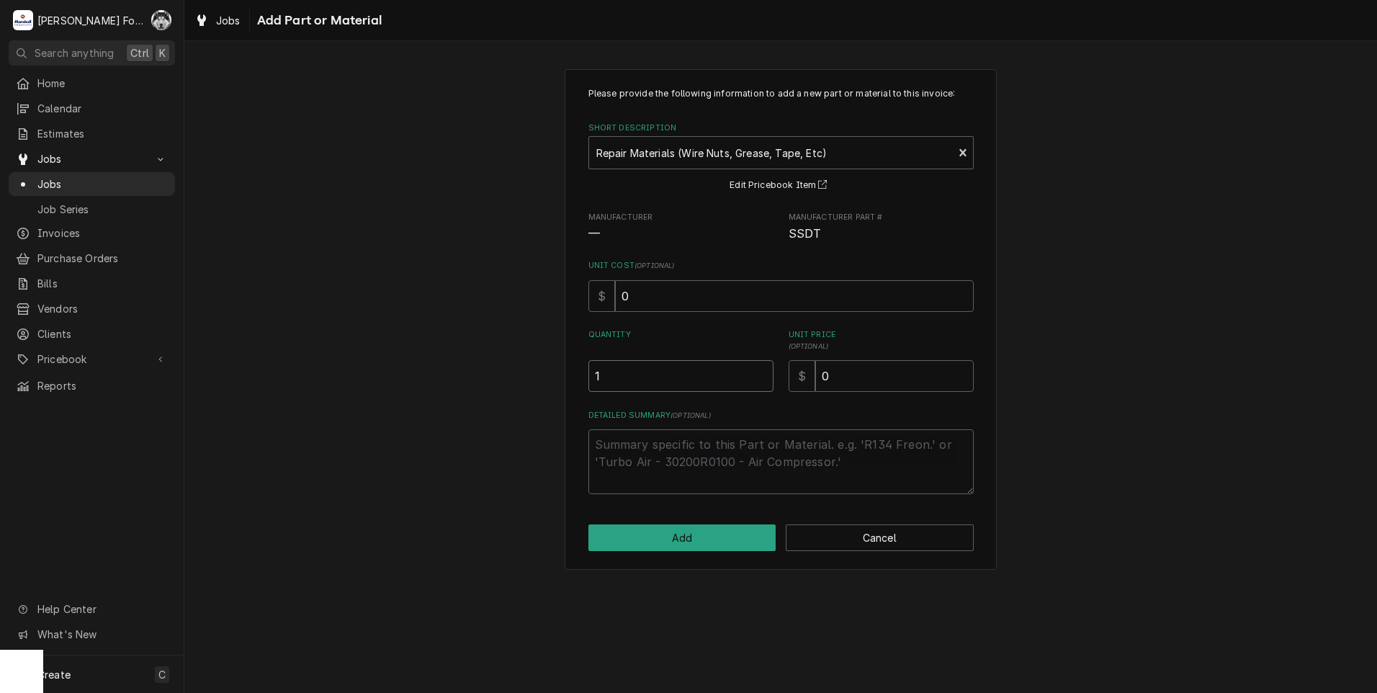
click at [763, 372] on input "1" at bounding box center [680, 376] width 185 height 32
drag, startPoint x: 842, startPoint y: 384, endPoint x: 761, endPoint y: 390, distance: 81.6
click at [772, 387] on div "Quantity 1 Unit Price ( optional ) $ 0" at bounding box center [780, 360] width 385 height 63
type textarea "x"
type input "2"
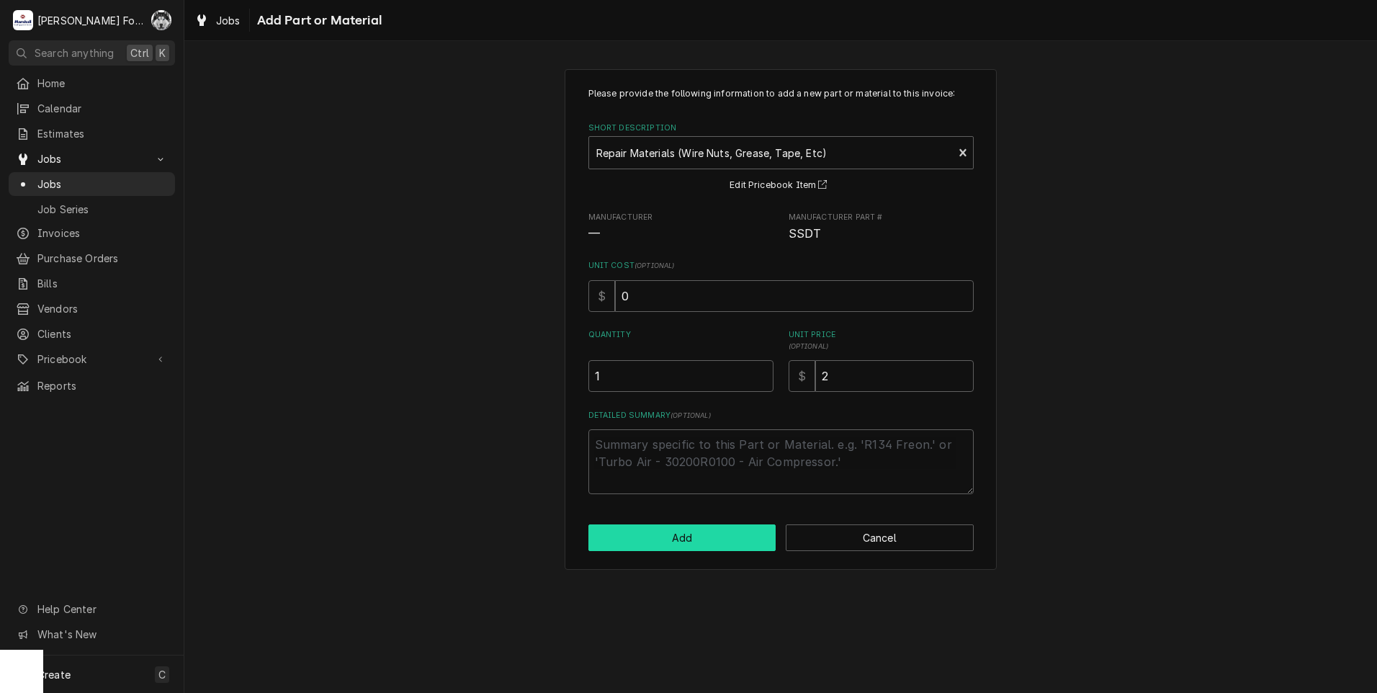
click at [690, 536] on button "Add" at bounding box center [682, 537] width 188 height 27
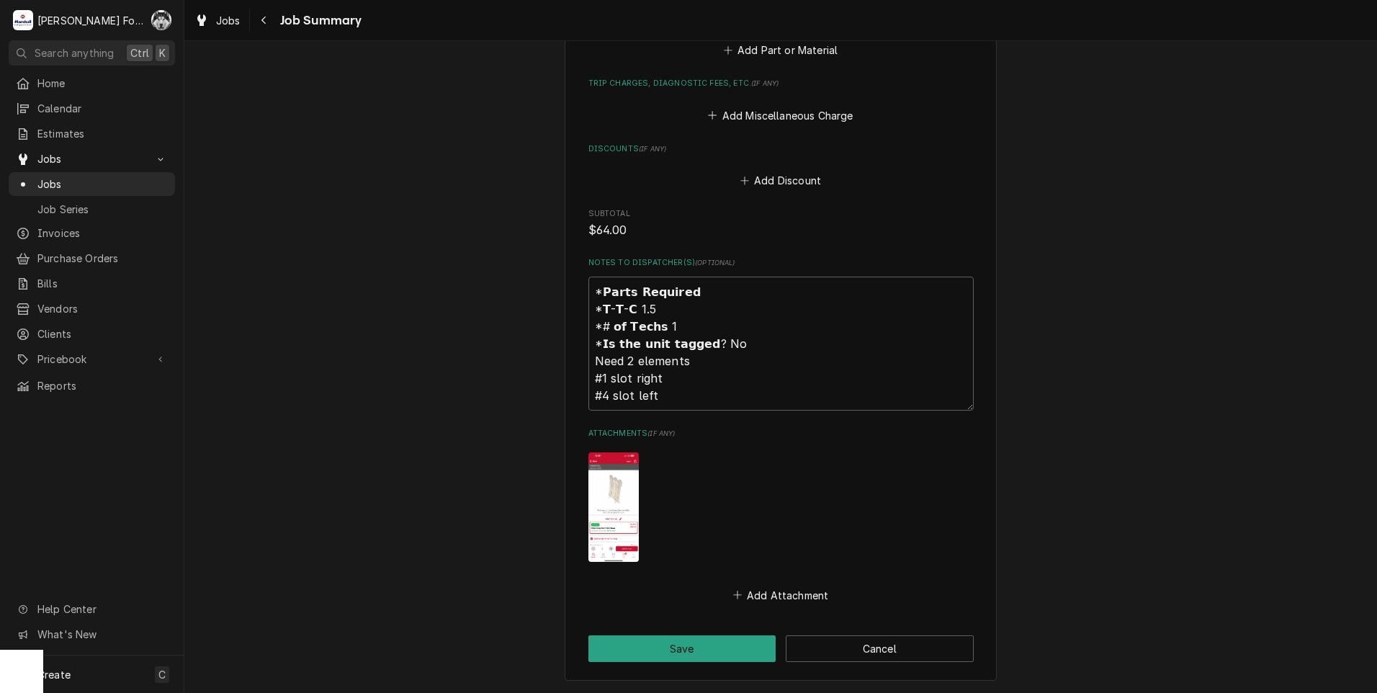
scroll to position [1478, 0]
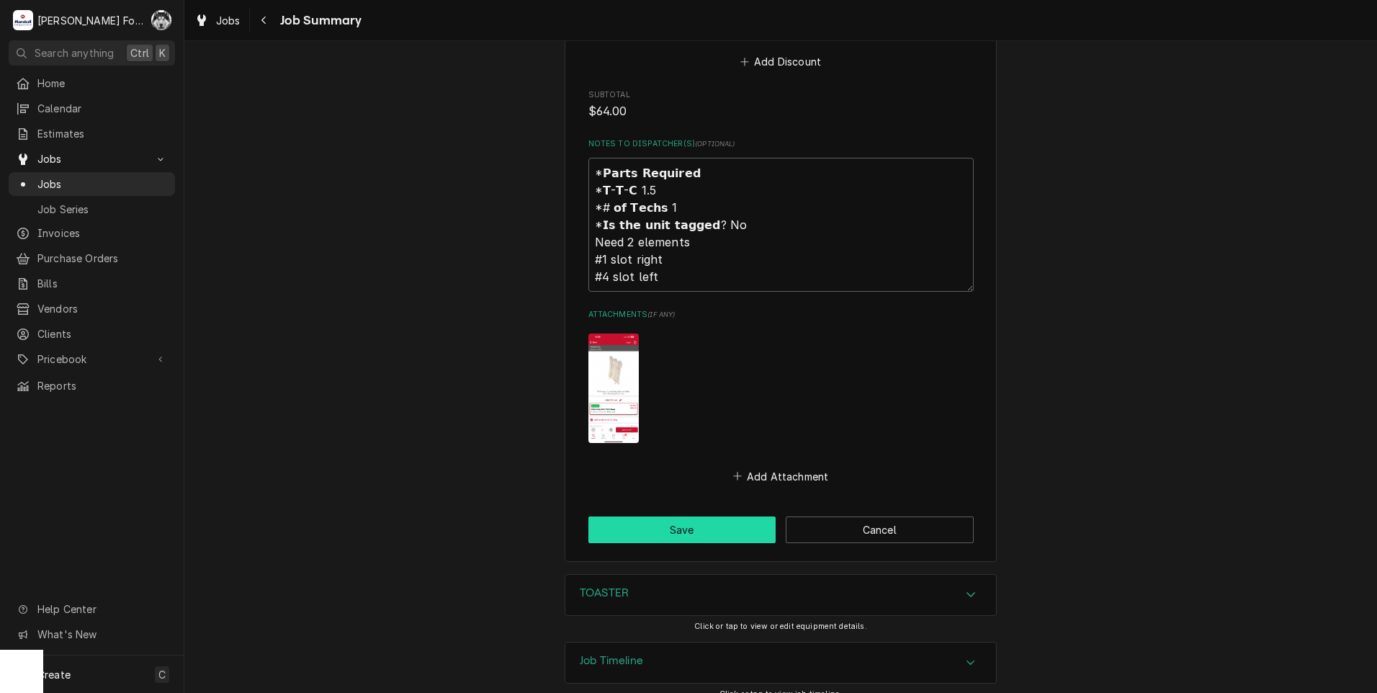
click at [640, 524] on button "Save" at bounding box center [682, 529] width 188 height 27
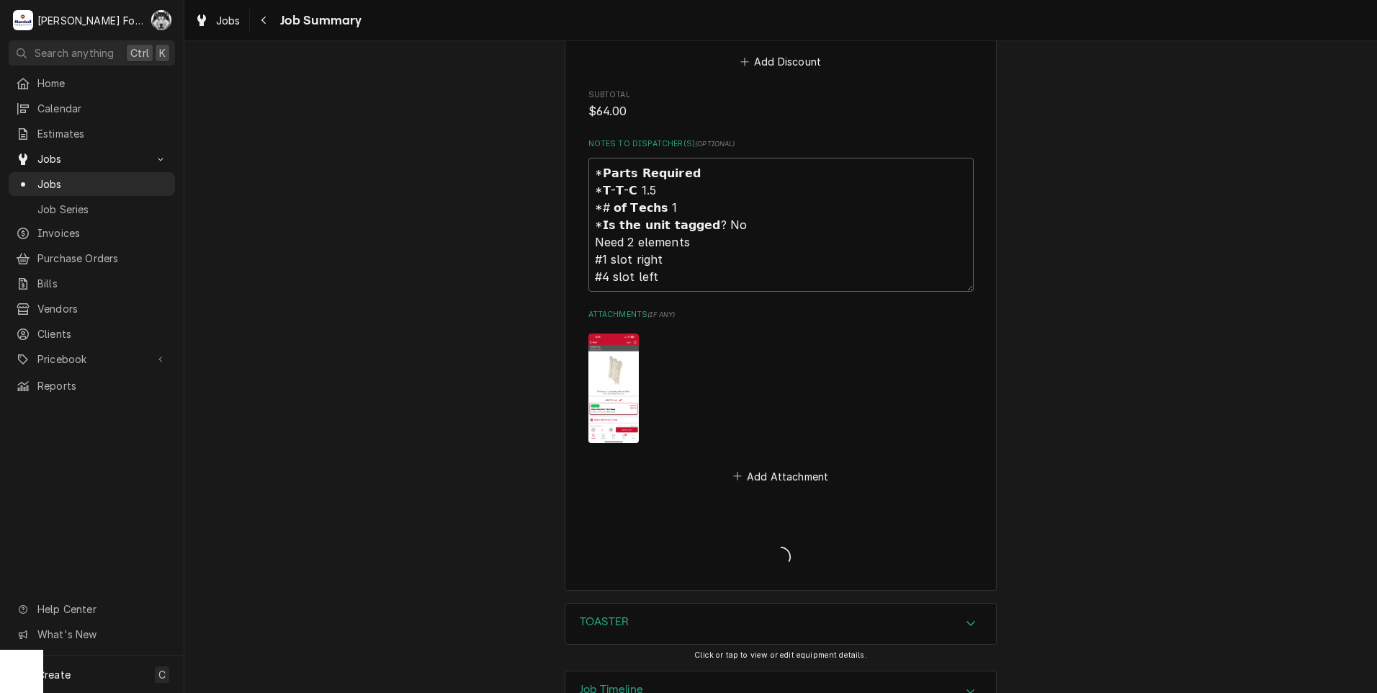
type textarea "x"
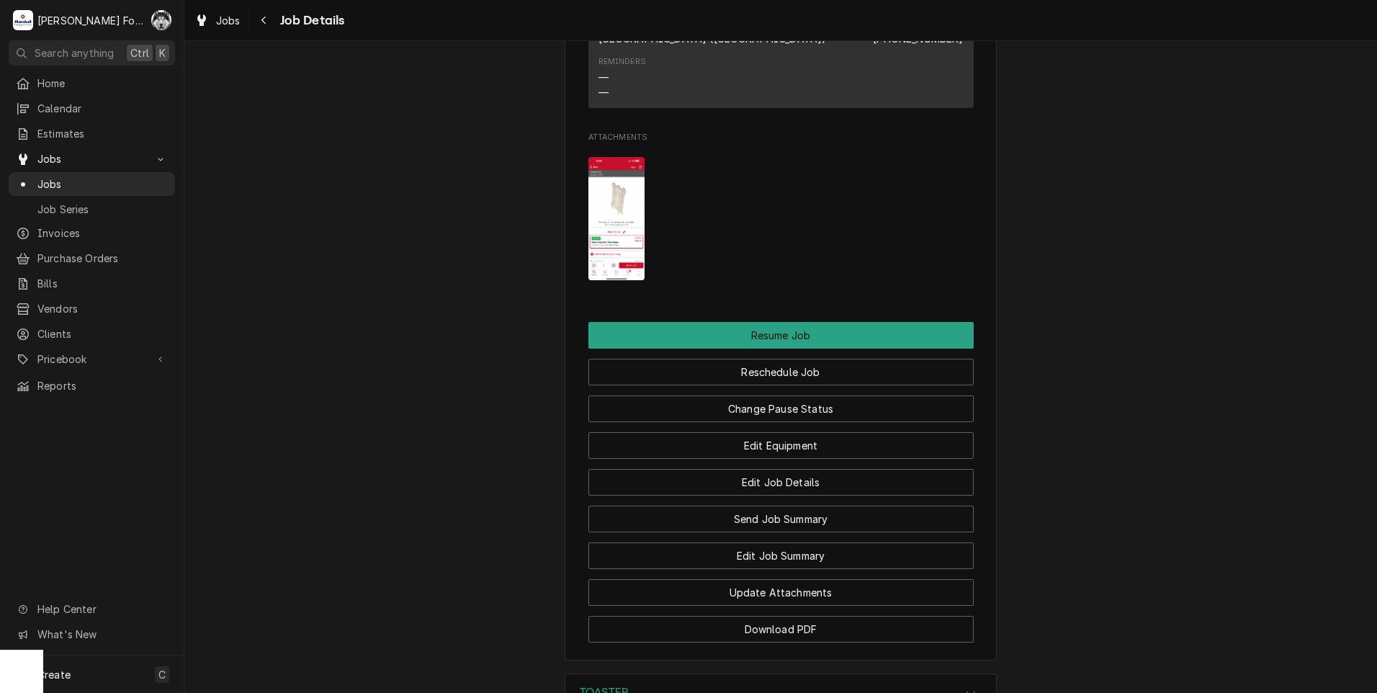
scroll to position [3841, 0]
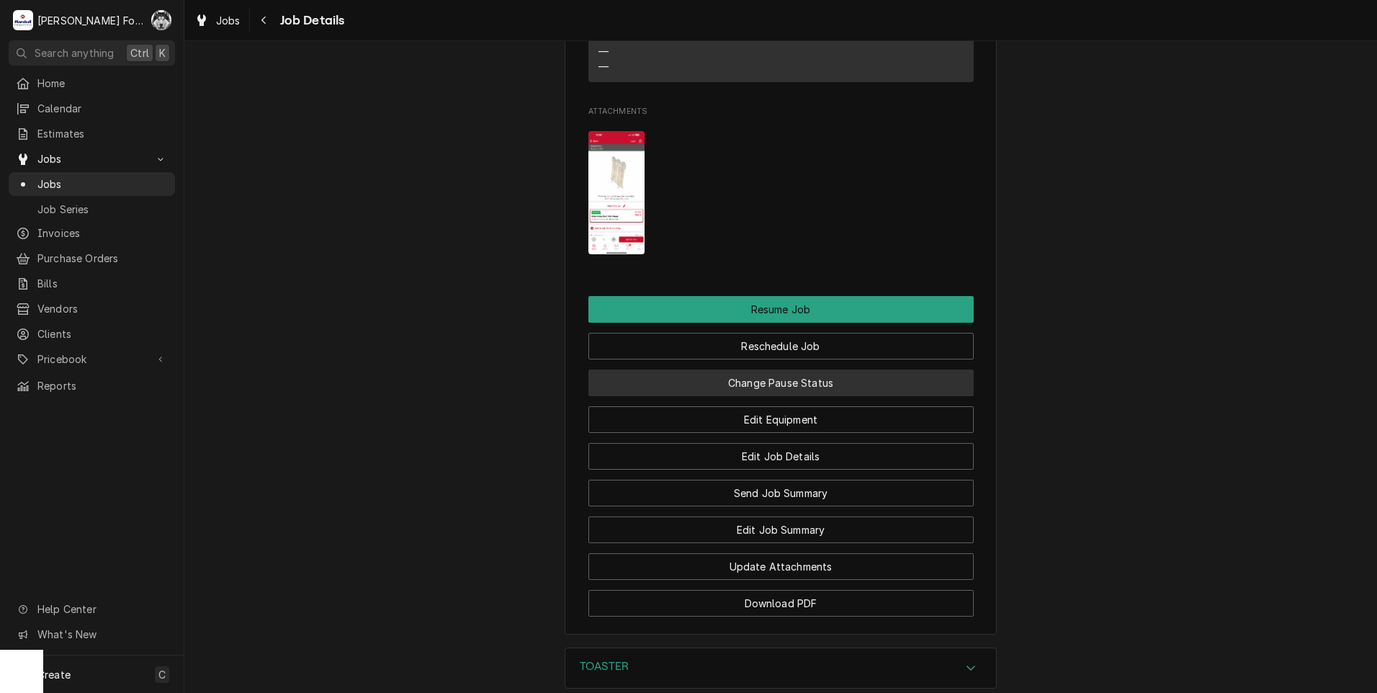
click at [763, 369] on button "Change Pause Status" at bounding box center [780, 382] width 385 height 27
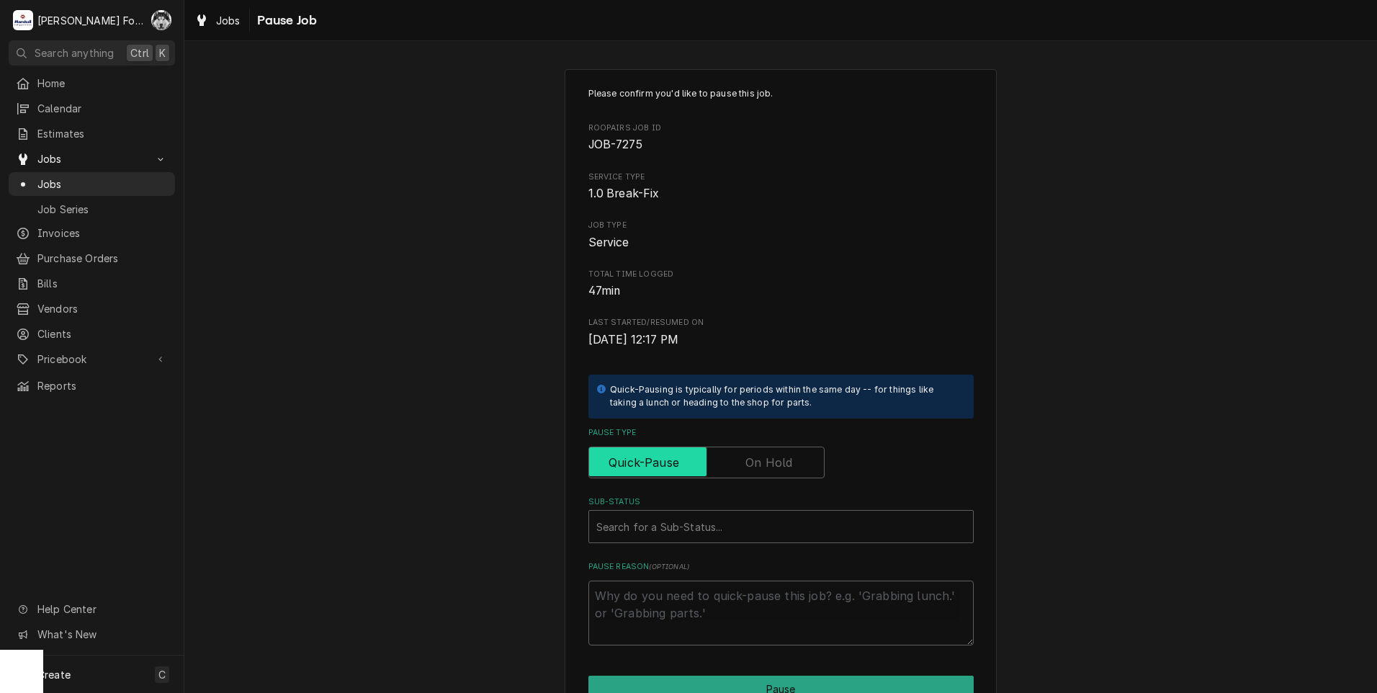
click at [748, 473] on input "Pause Type" at bounding box center [706, 463] width 223 height 32
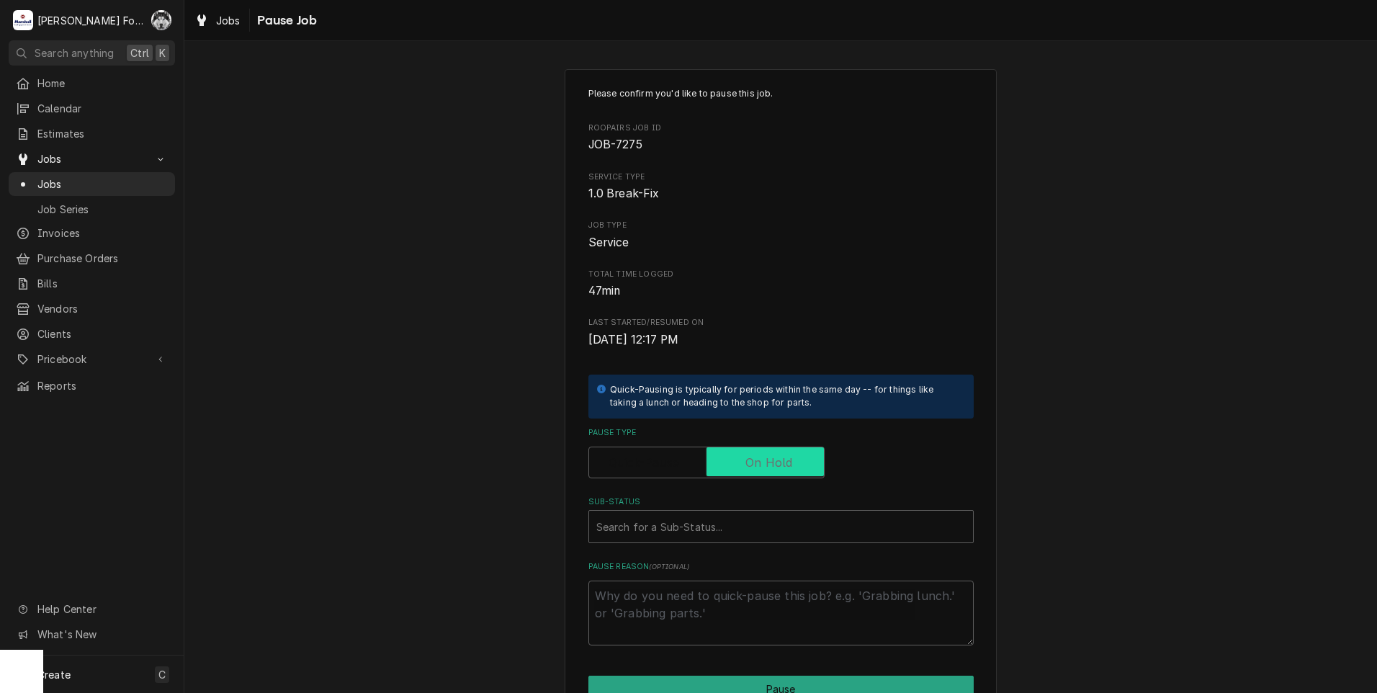
checkbox input "true"
click at [727, 523] on div "Sub-Status" at bounding box center [780, 527] width 369 height 26
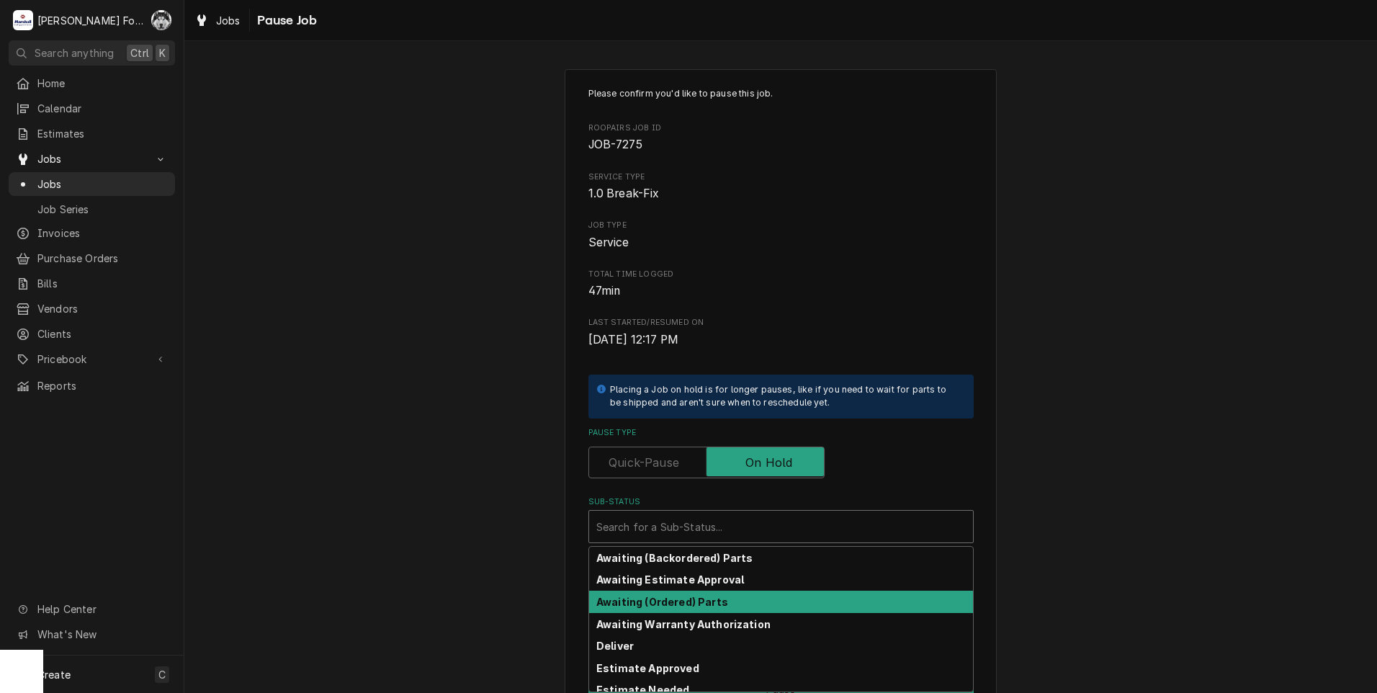
click at [668, 601] on strong "Awaiting (Ordered) Parts" at bounding box center [662, 602] width 132 height 12
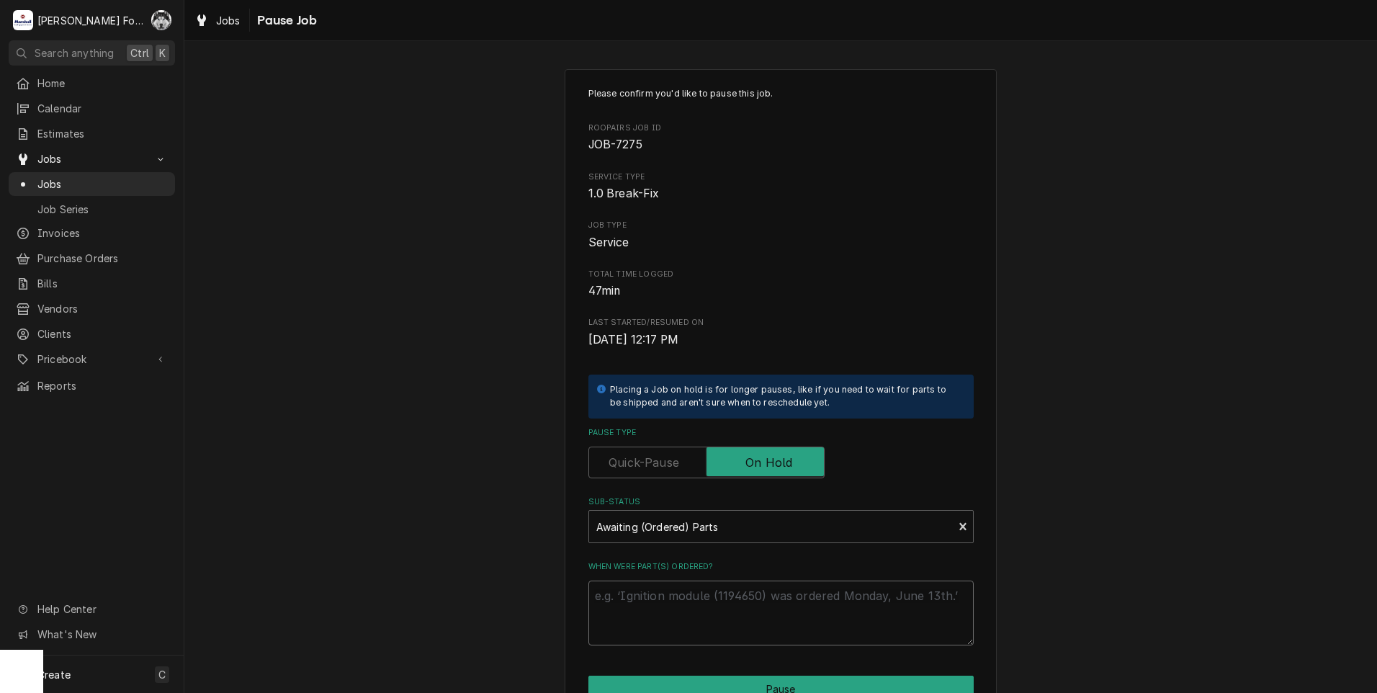
click at [660, 609] on textarea "When were part(s) ordered?" at bounding box center [780, 612] width 385 height 65
click at [875, 518] on div "Sub-Status" at bounding box center [771, 527] width 350 height 26
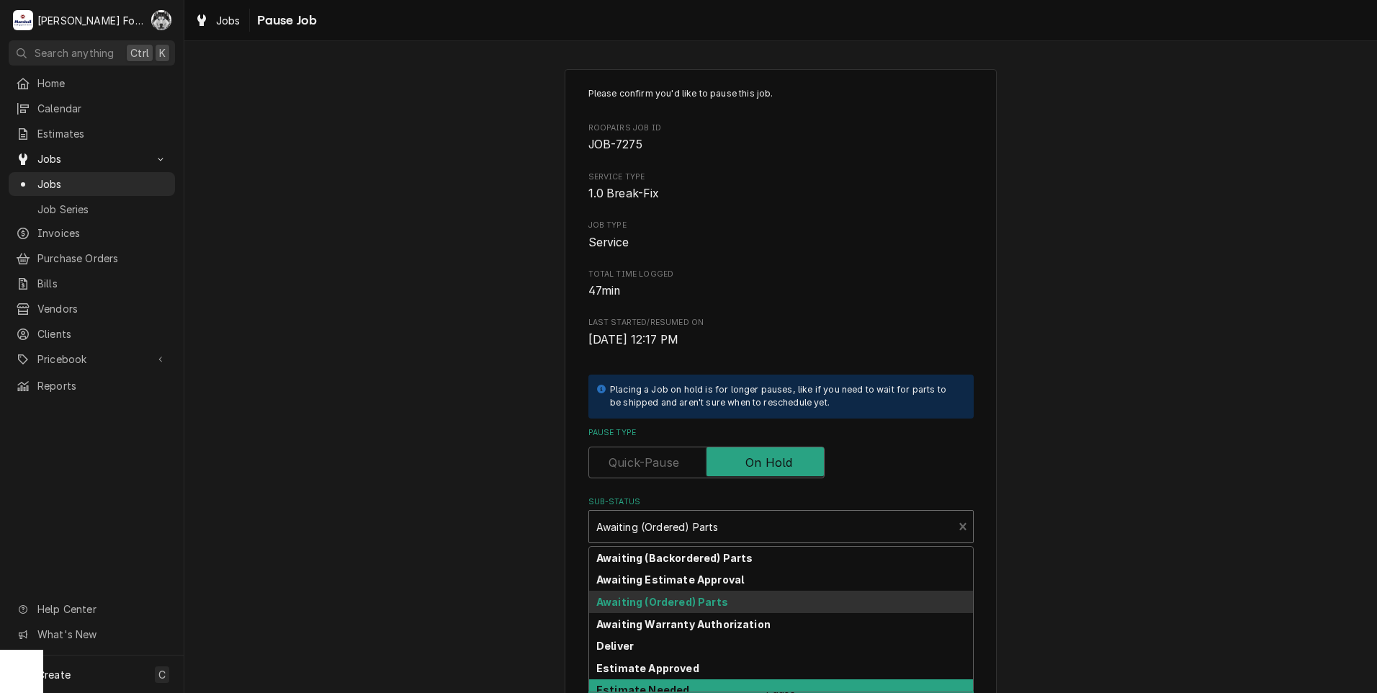
click at [740, 686] on div "Estimate Needed" at bounding box center [781, 690] width 384 height 22
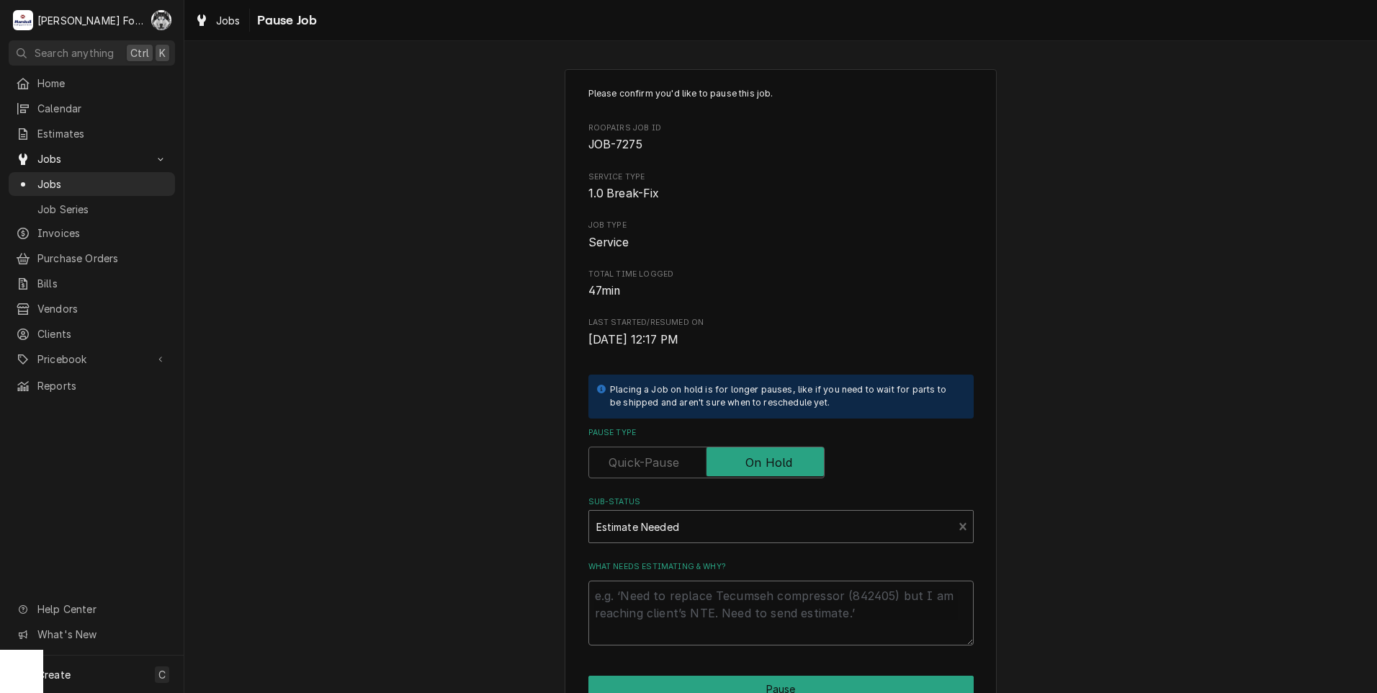
click at [691, 614] on textarea "What needs estimating & why?" at bounding box center [780, 612] width 385 height 65
type textarea "x"
type textarea "p"
type textarea "x"
type textarea "pa"
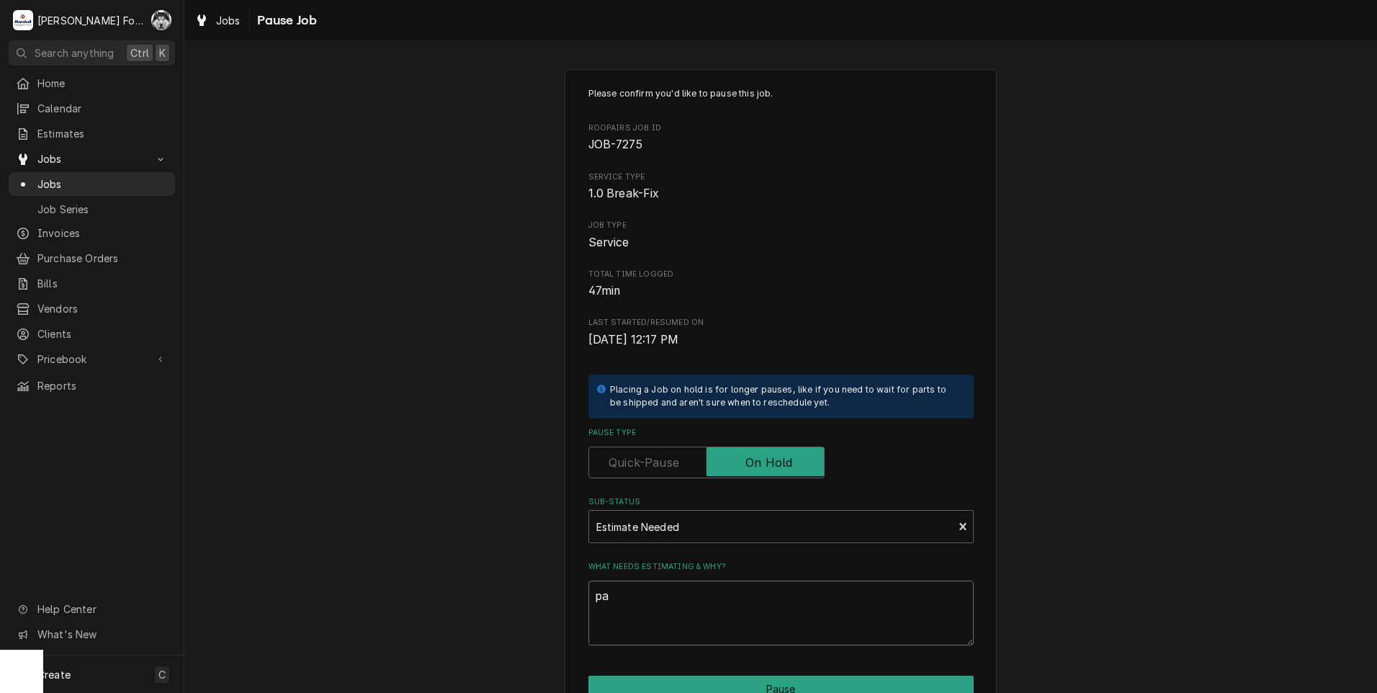
type textarea "x"
type textarea "par"
type textarea "x"
type textarea "part"
type textarea "x"
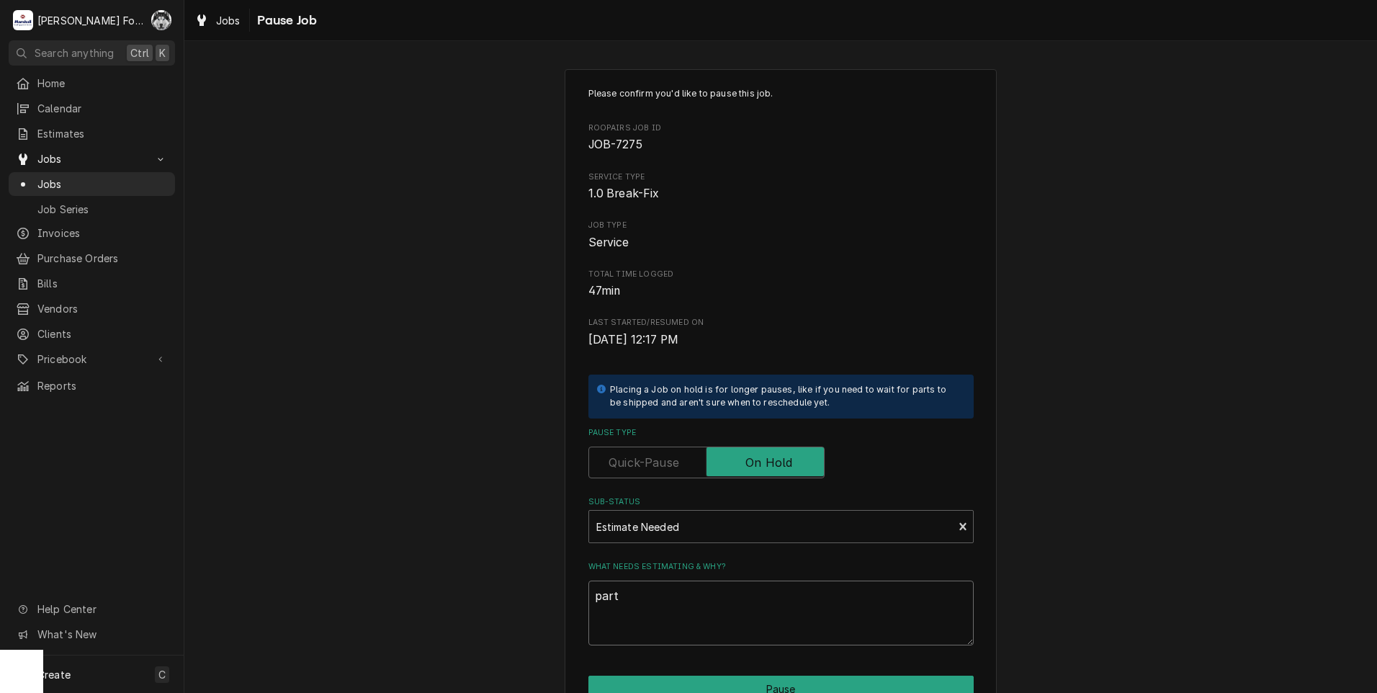
type textarea "parts"
drag, startPoint x: 699, startPoint y: 617, endPoint x: 477, endPoint y: 585, distance: 224.2
click at [481, 585] on div "Please confirm you'd like to pause this job. Roopairs Job ID JOB-7275 Service T…" at bounding box center [780, 431] width 1193 height 750
type textarea "x"
type textarea "P"
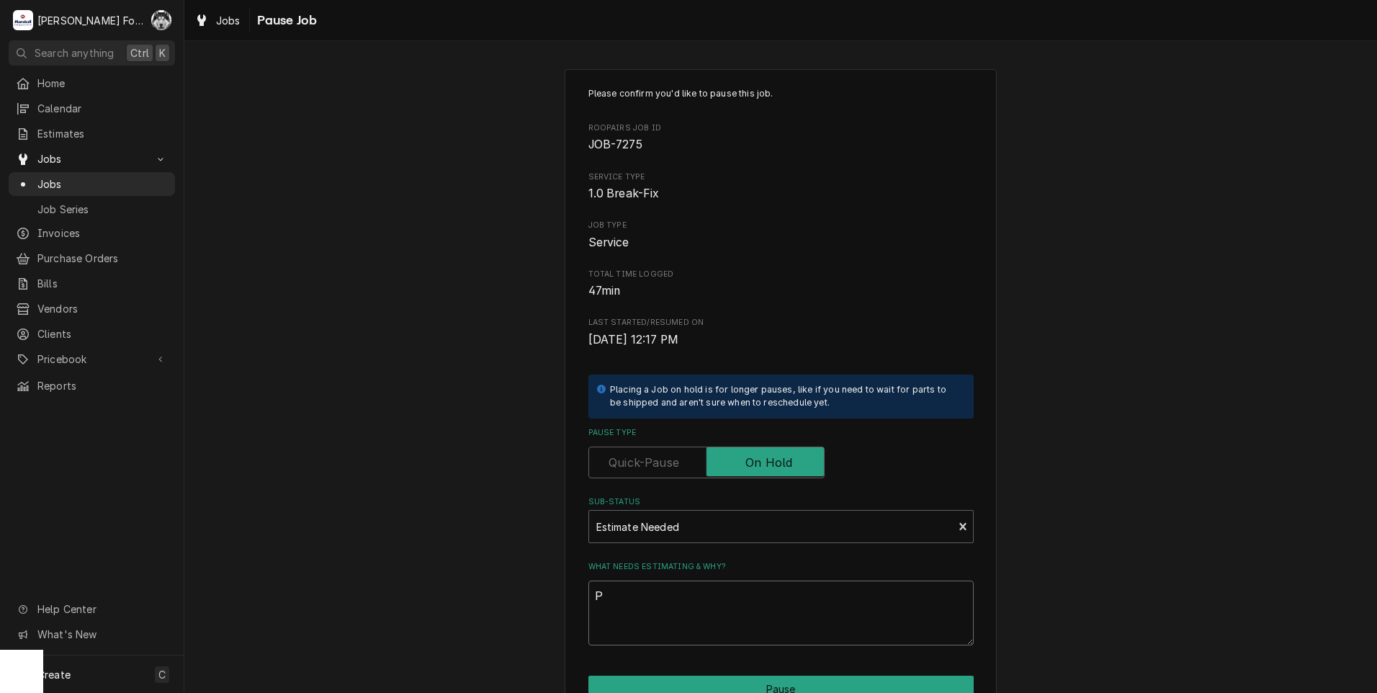
type textarea "x"
type textarea "PA"
type textarea "x"
type textarea "PAR"
type textarea "x"
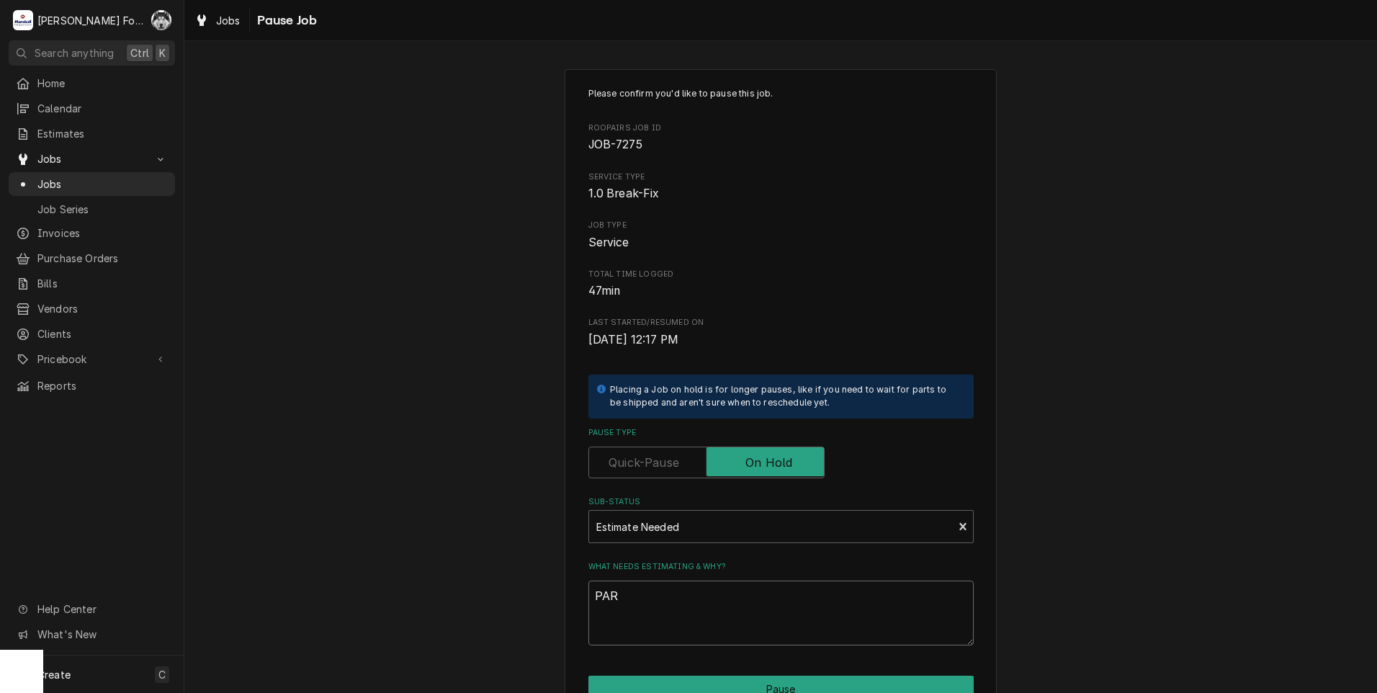
type textarea "PART"
type textarea "x"
type textarea "PARTS"
click at [714, 684] on button "Pause" at bounding box center [780, 689] width 385 height 27
type textarea "x"
